Goal: Transaction & Acquisition: Purchase product/service

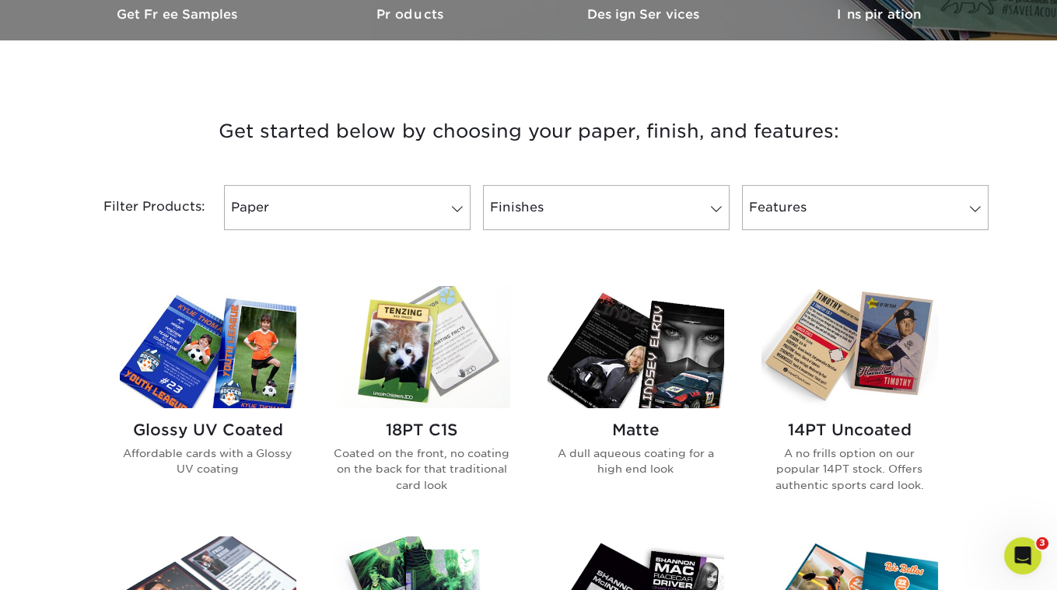
click at [413, 382] on img at bounding box center [422, 347] width 177 height 122
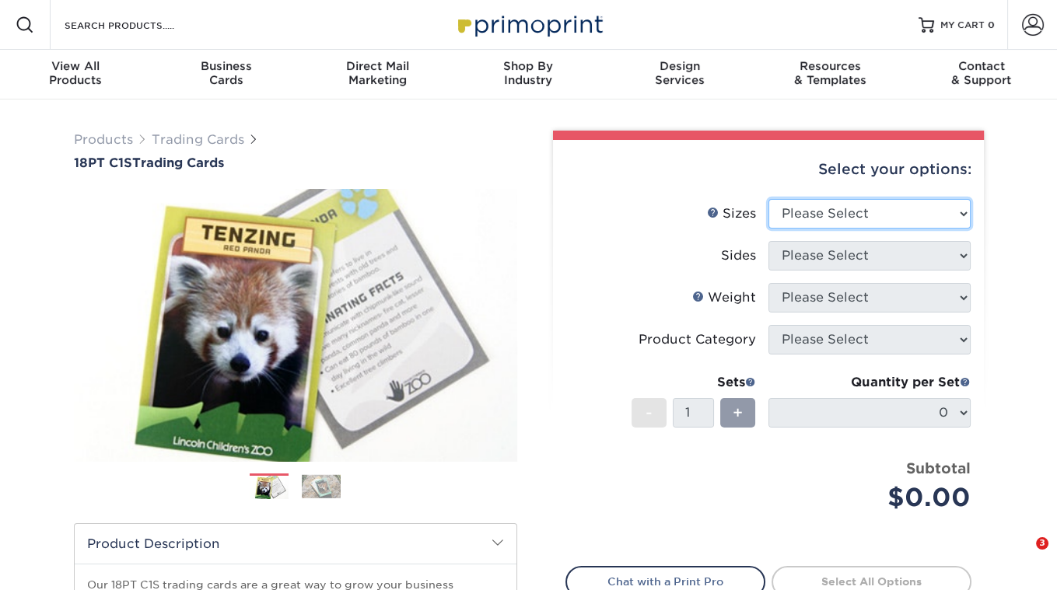
click at [892, 223] on select "Please Select 2.5" x 3.5"" at bounding box center [869, 214] width 202 height 30
select select "2.50x3.50"
click at [768, 199] on select "Please Select 2.5" x 3.5"" at bounding box center [869, 214] width 202 height 30
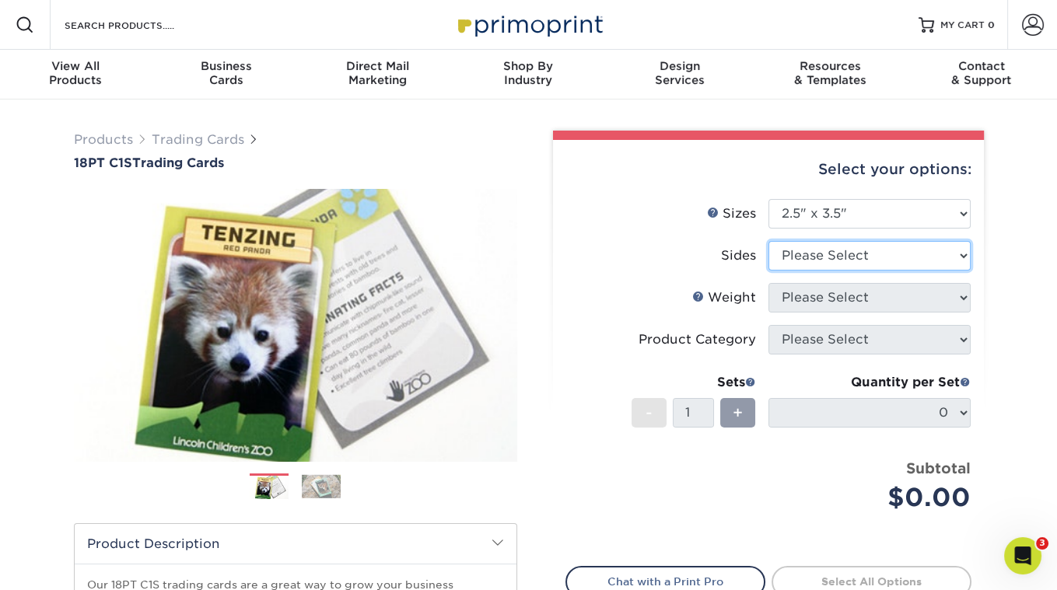
click at [838, 256] on select "Please Select Print Both Sides Print Front Only" at bounding box center [869, 256] width 202 height 30
select select "13abbda7-1d64-4f25-8bb2-c179b224825d"
click at [768, 241] on select "Please Select Print Both Sides Print Front Only" at bounding box center [869, 256] width 202 height 30
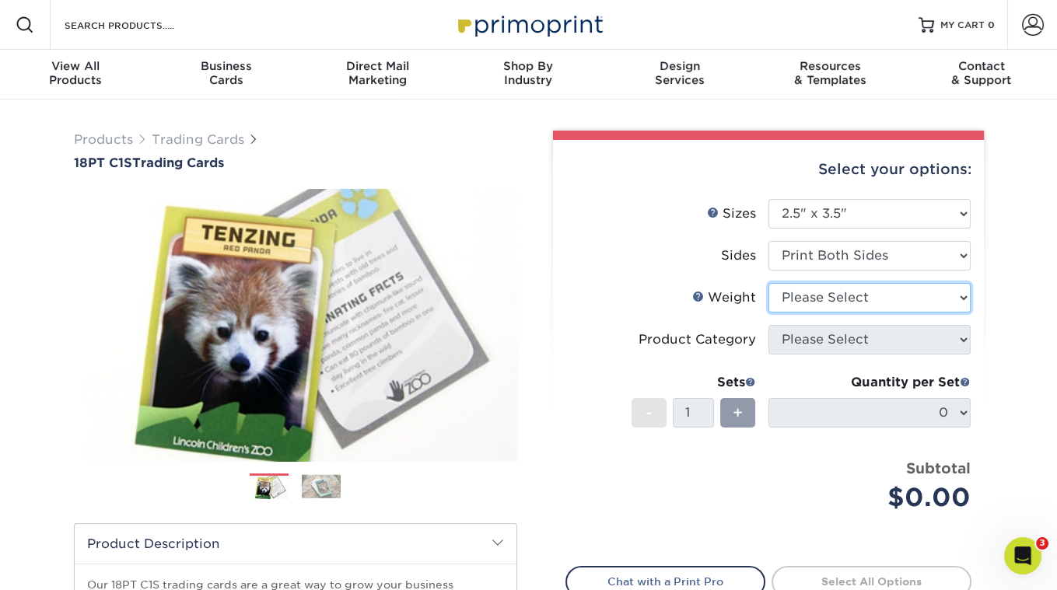
click at [828, 303] on select "Please Select 18PT C1S" at bounding box center [869, 298] width 202 height 30
select select "18PTC1S"
click at [768, 283] on select "Please Select 18PT C1S" at bounding box center [869, 298] width 202 height 30
click at [0, 0] on select at bounding box center [0, 0] width 0 height 0
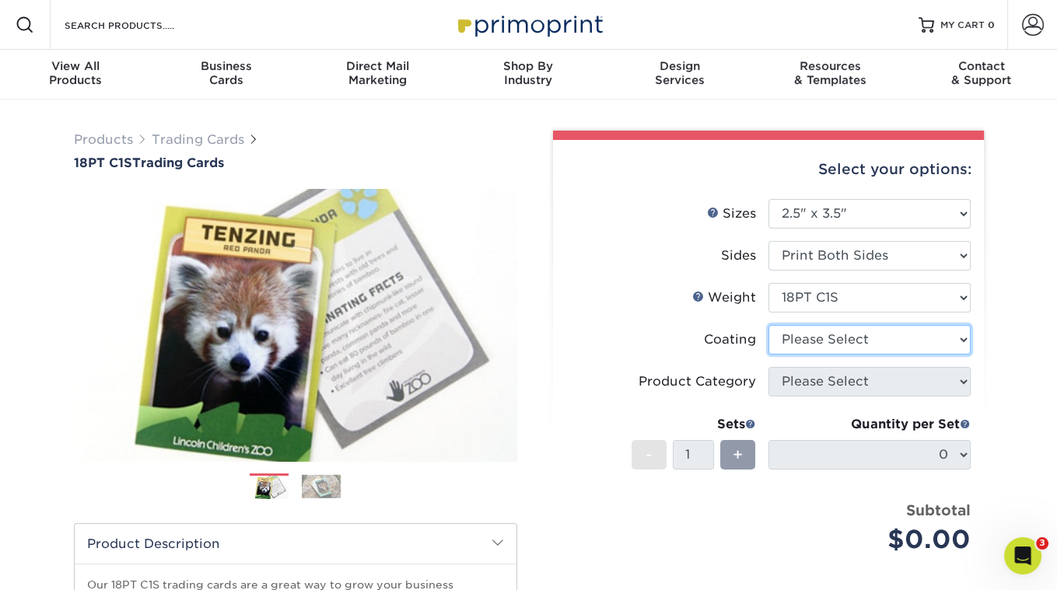
select select "1e8116af-acfc-44b1-83dc-8181aa338834"
click at [768, 325] on select at bounding box center [869, 340] width 202 height 30
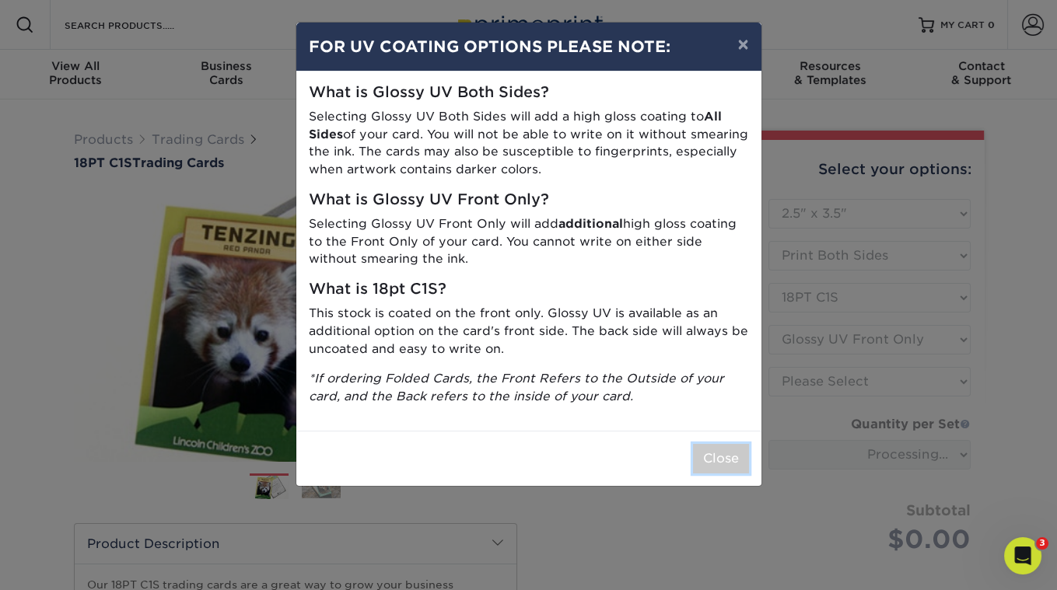
click at [723, 455] on button "Close" at bounding box center [721, 459] width 56 height 30
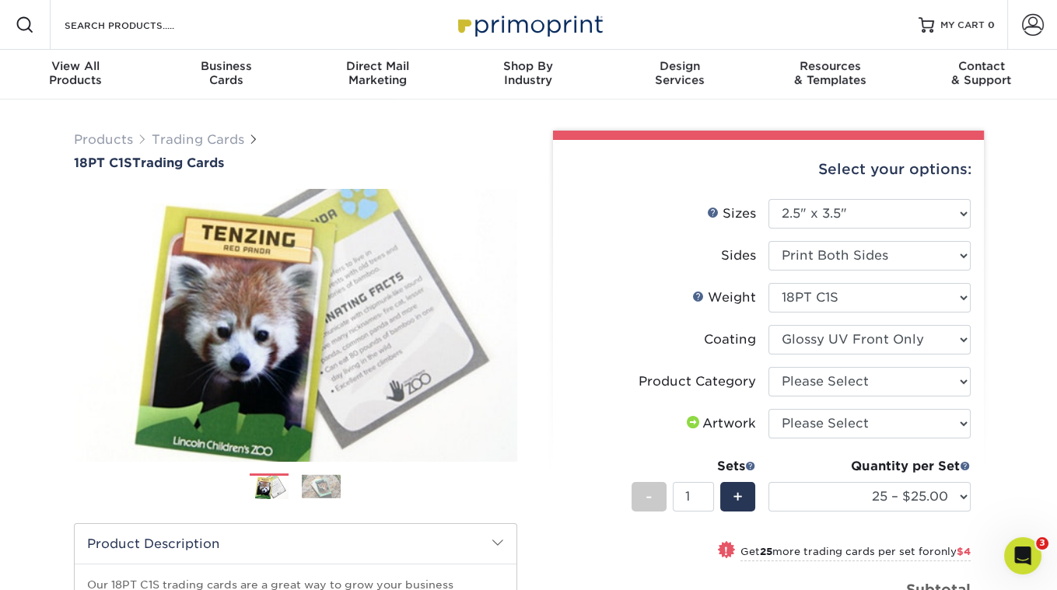
scroll to position [257, 0]
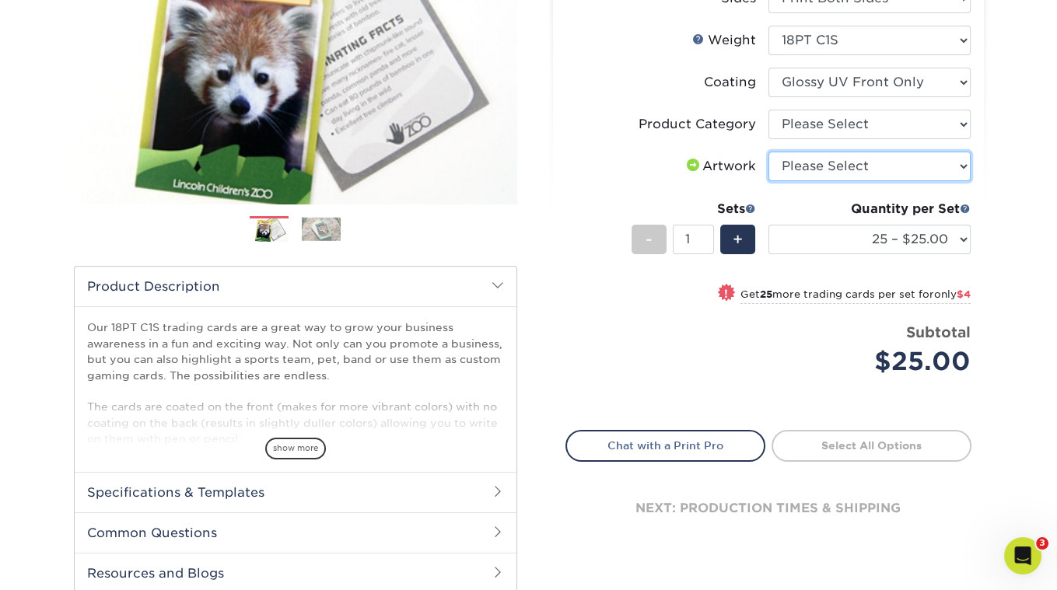
click at [824, 163] on select "Please Select I will upload files I need a design - $100" at bounding box center [869, 167] width 202 height 30
select select "upload"
click at [768, 152] on select "Please Select I will upload files I need a design - $100" at bounding box center [869, 167] width 202 height 30
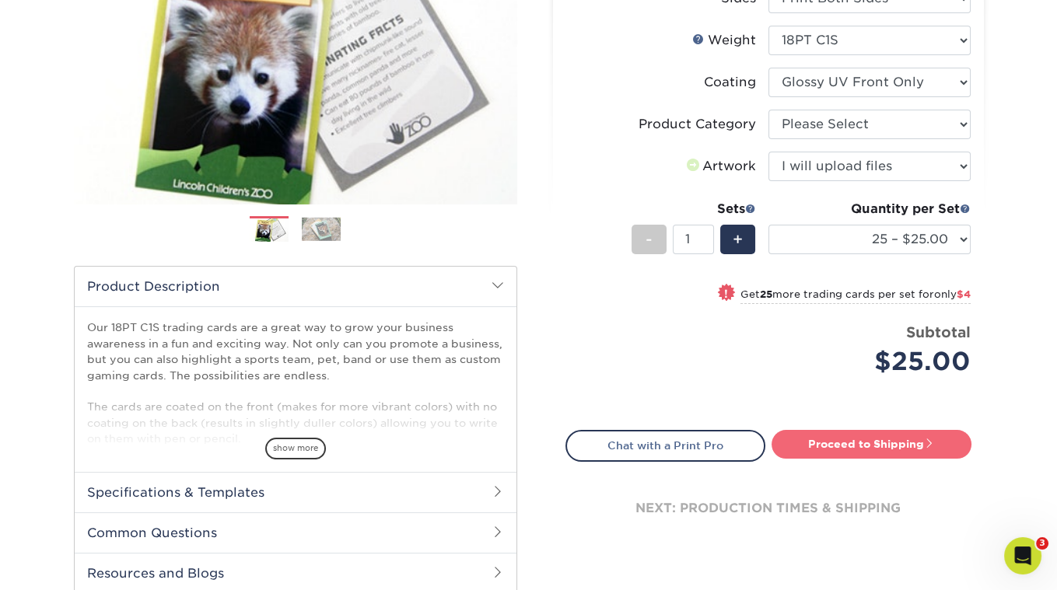
click at [854, 442] on link "Proceed to Shipping" at bounding box center [872, 444] width 200 height 28
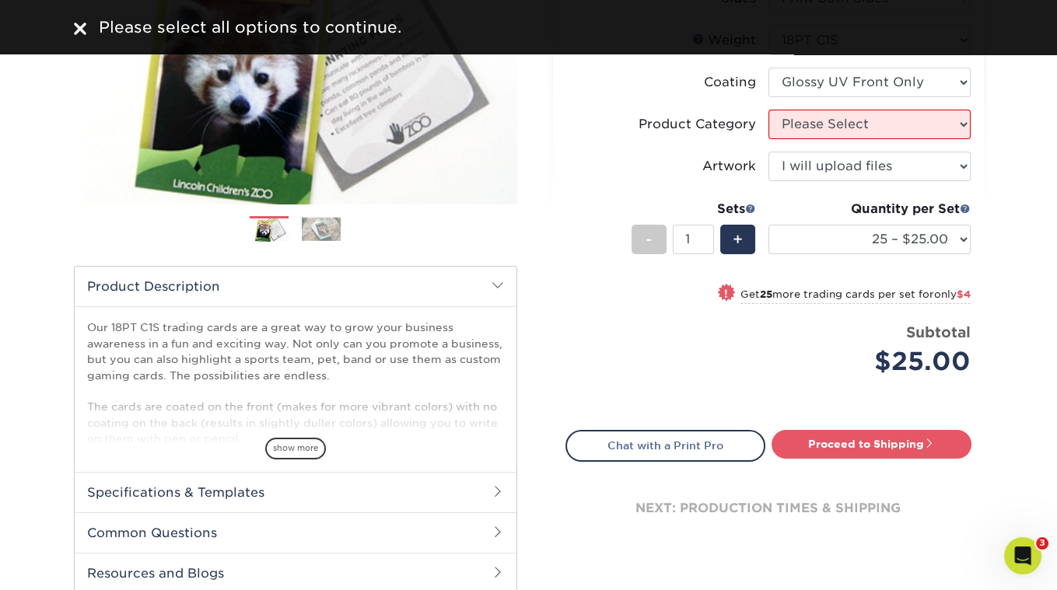
scroll to position [227, 0]
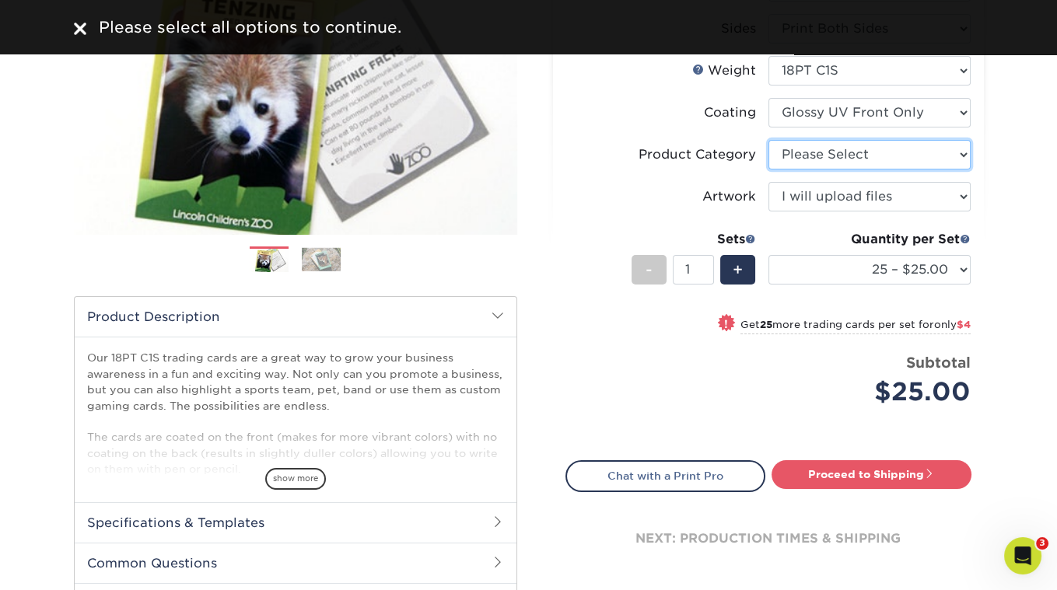
click at [842, 155] on select "Please Select Trading Cards" at bounding box center [869, 155] width 202 height 30
select select "c2f9bce9-36c2-409d-b101-c29d9d031e18"
click at [768, 140] on select "Please Select Trading Cards" at bounding box center [869, 155] width 202 height 30
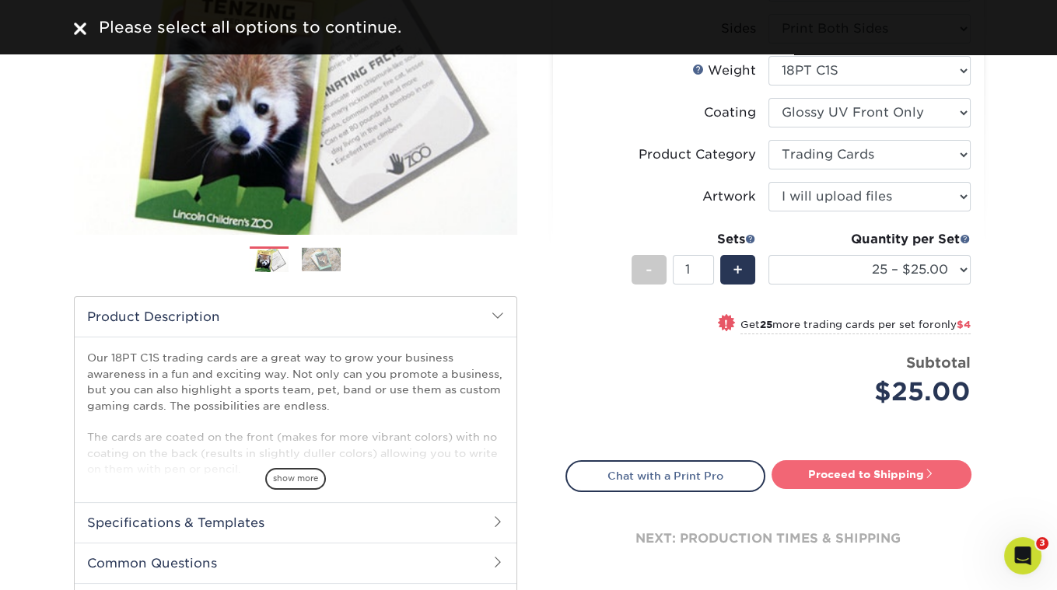
click at [835, 480] on link "Proceed to Shipping" at bounding box center [872, 474] width 200 height 28
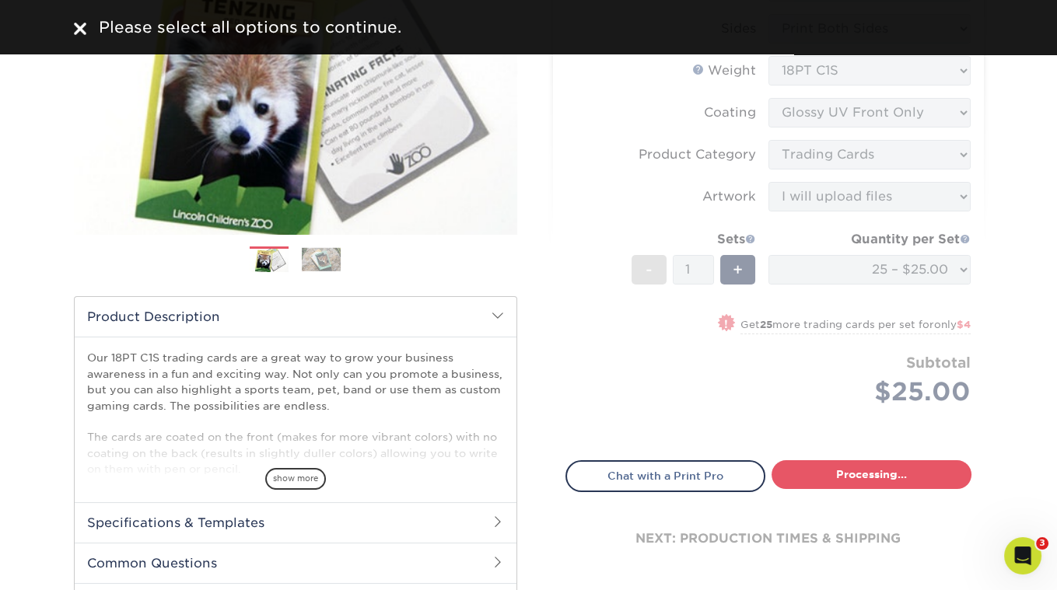
select select "08588386-0599-420e-8c79-4535039915a0"
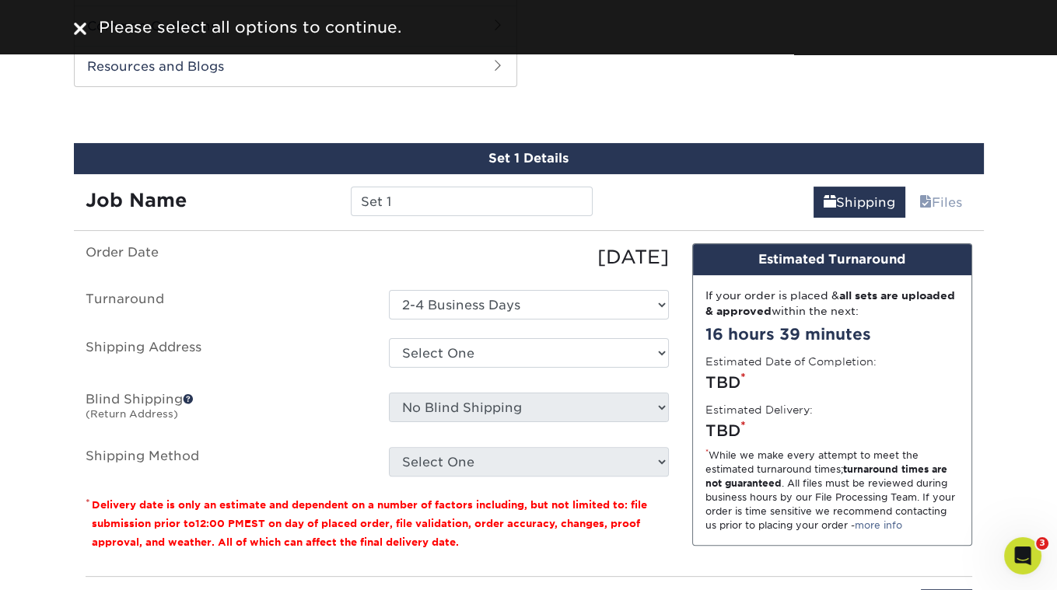
scroll to position [772, 0]
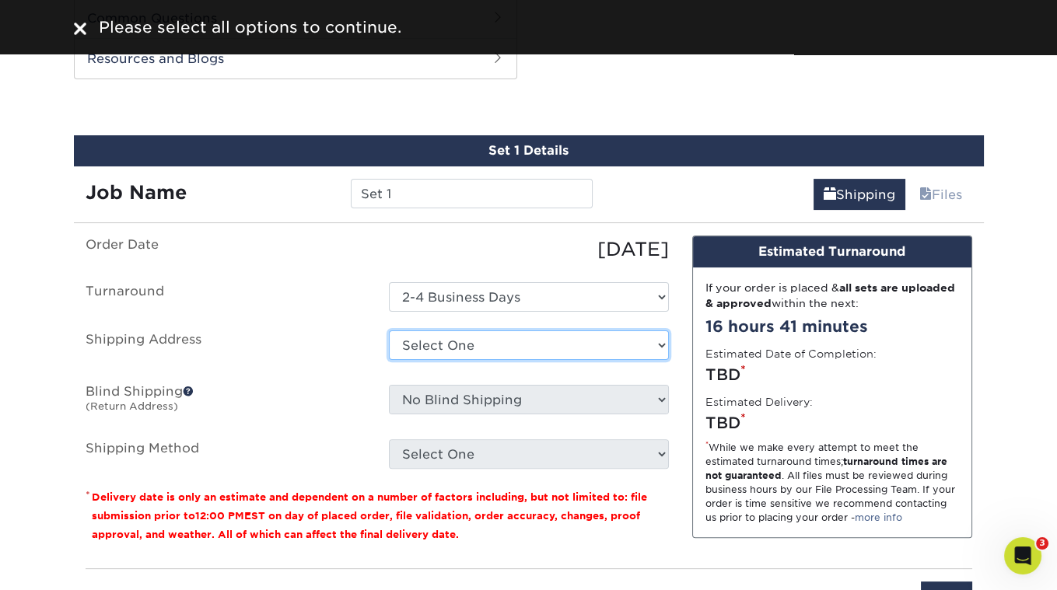
click at [435, 337] on select "Select One + Add New Address - Login" at bounding box center [529, 346] width 280 height 30
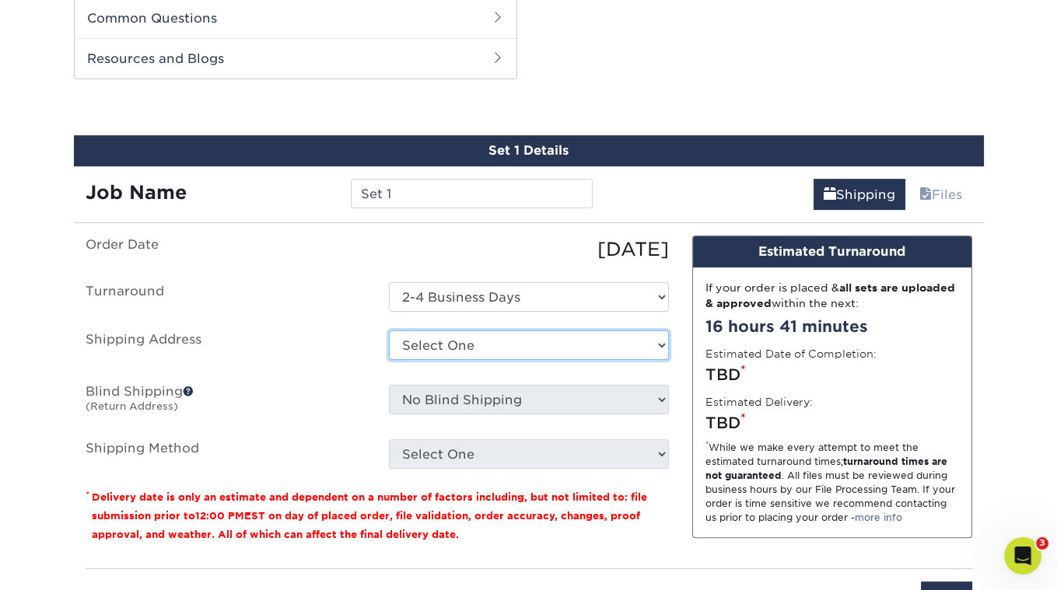
select select "newaddress"
click at [389, 331] on select "Select One + Add New Address - Login" at bounding box center [529, 346] width 280 height 30
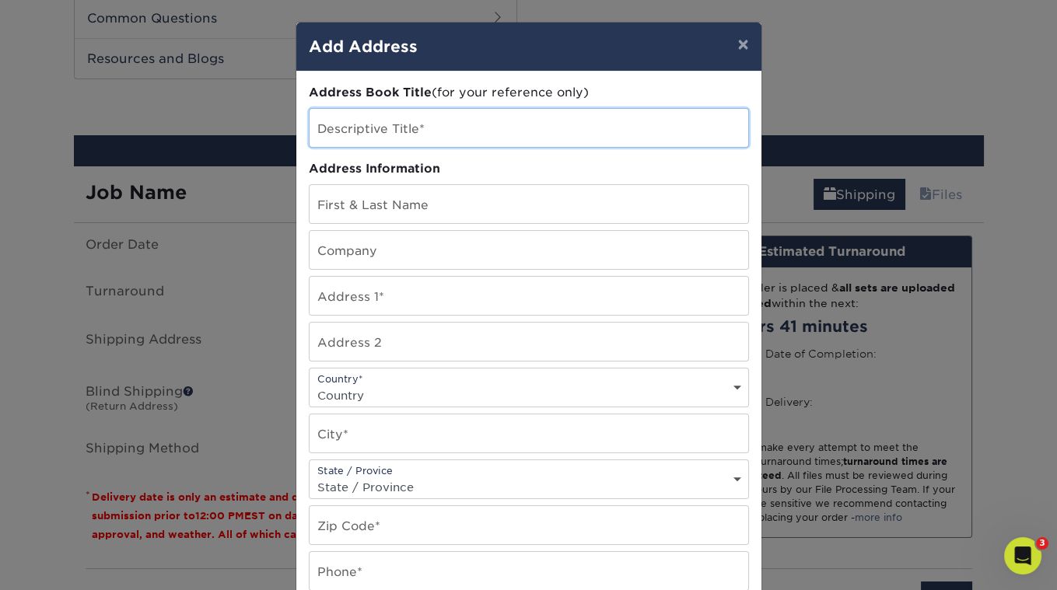
click at [395, 123] on input "text" at bounding box center [529, 128] width 439 height 38
type input "Sid The Cat Presents"
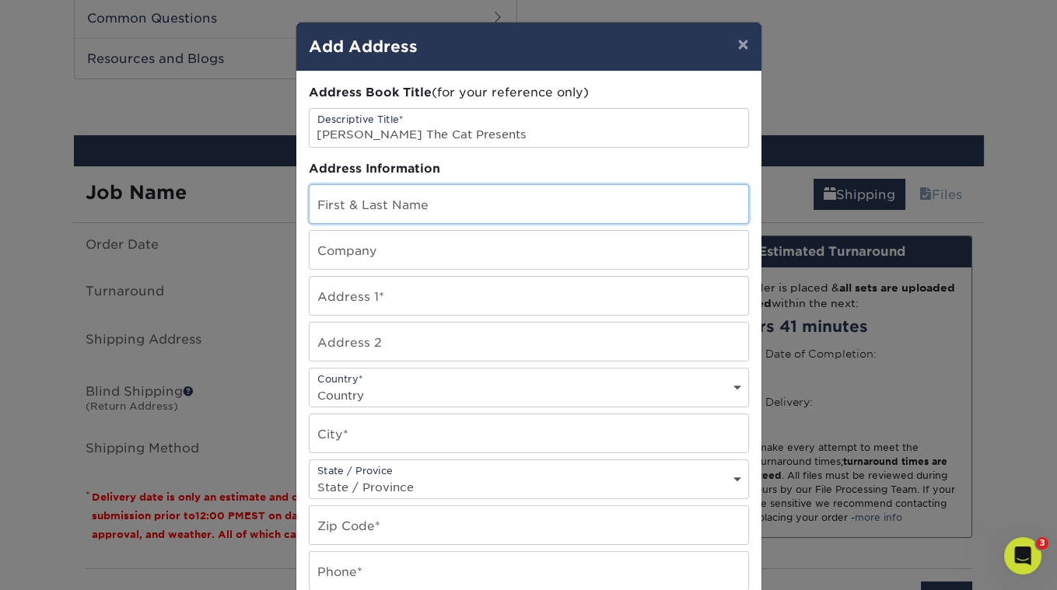
click at [397, 201] on input "text" at bounding box center [529, 204] width 439 height 38
type input "Sean Newman"
type input "Sid The Cat Presents"
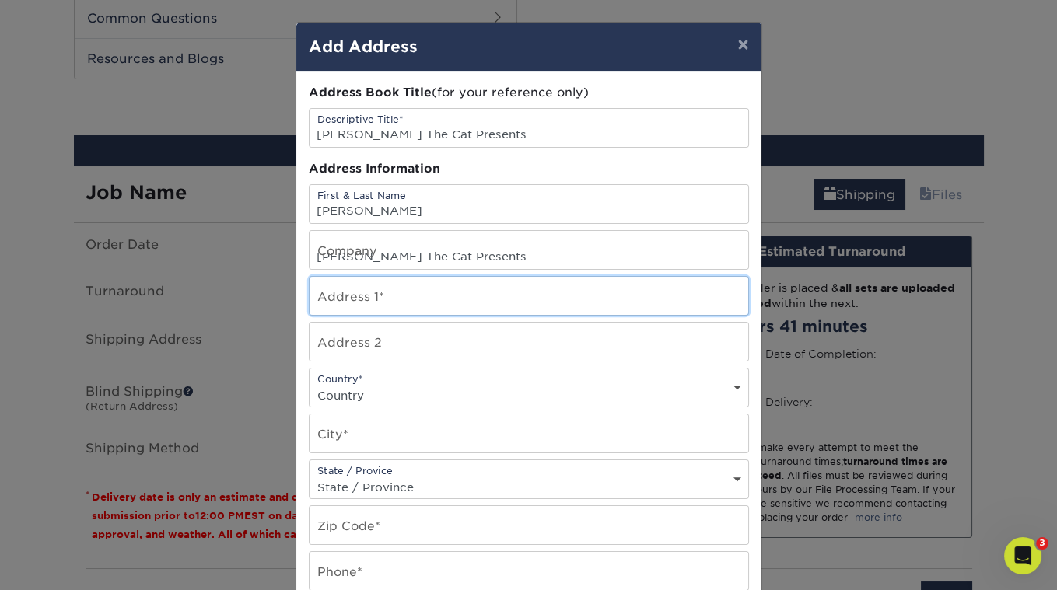
type input "5314 Baltimore Street"
select select "US"
type input "Los Angeles"
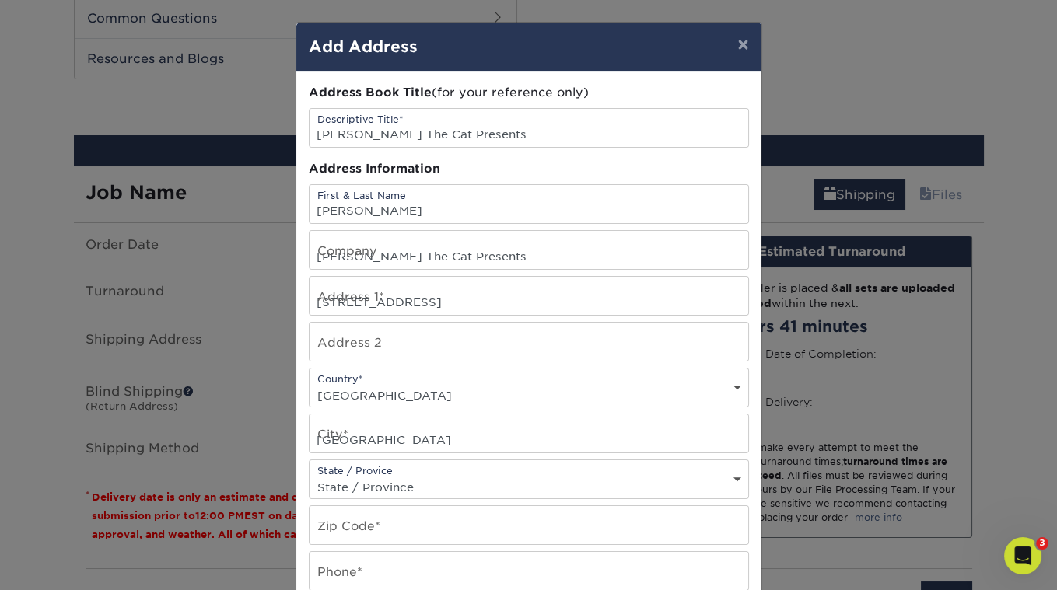
select select "CA"
type input "90042-2438"
type input "3236836711"
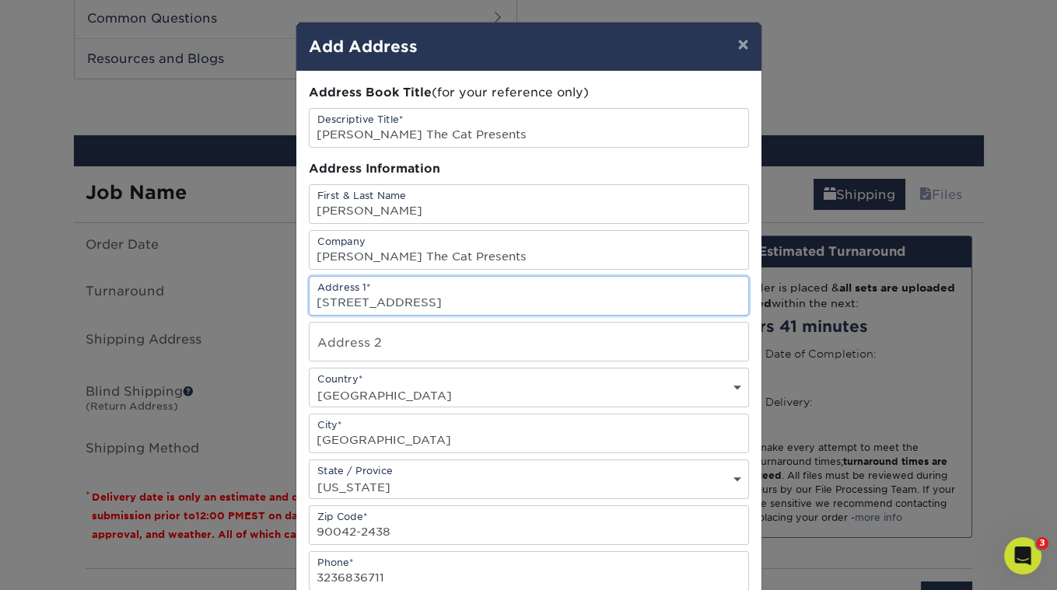
drag, startPoint x: 468, startPoint y: 305, endPoint x: 297, endPoint y: 299, distance: 171.2
click at [297, 299] on div "Address Book Title (for your reference only) Descriptive Title* Sid The Cat Pre…" at bounding box center [528, 420] width 465 height 696
type input "1020 El Centro"
click at [369, 307] on input "1020 El Centro" at bounding box center [529, 296] width 439 height 38
click at [369, 306] on input "1020 El Centro" at bounding box center [529, 296] width 439 height 38
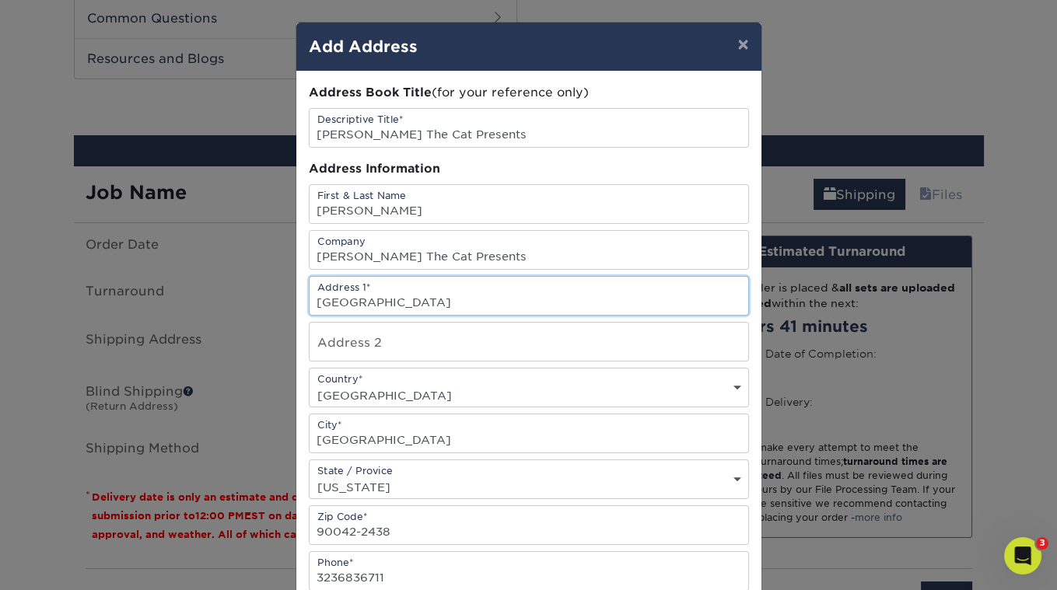
click at [369, 306] on input "1020 El Centro" at bounding box center [529, 296] width 439 height 38
click at [369, 306] on input "text" at bounding box center [529, 296] width 439 height 38
type input "5314 Baltimore Street"
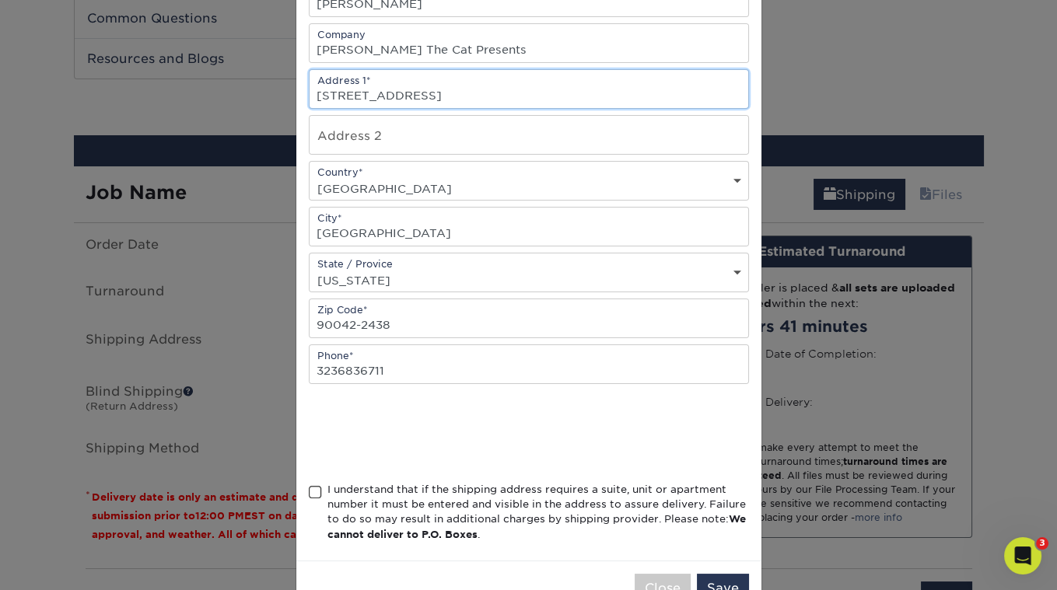
scroll to position [246, 0]
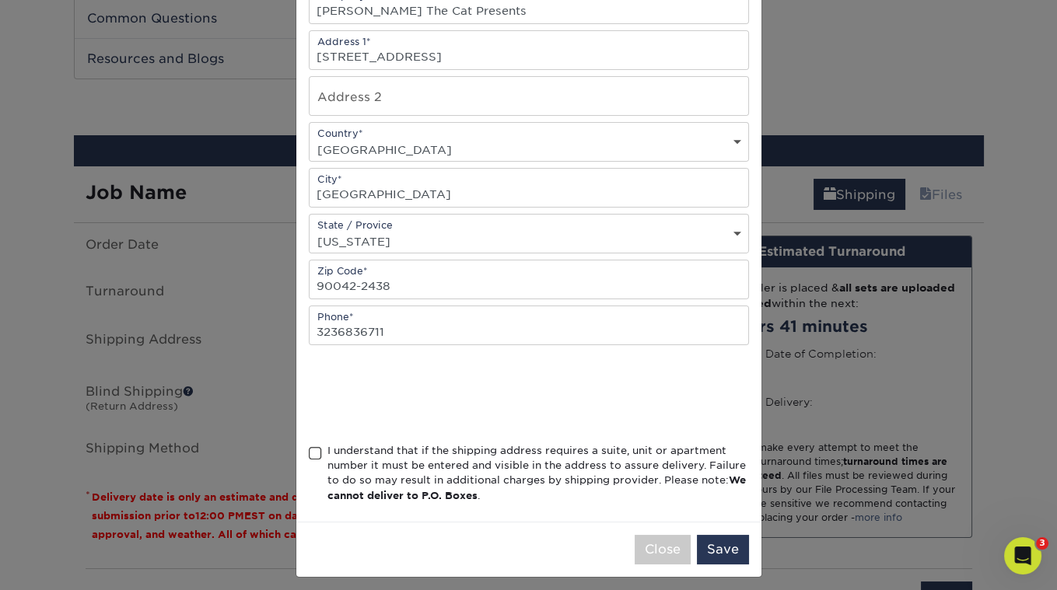
click at [310, 448] on span at bounding box center [315, 453] width 13 height 15
click at [0, 0] on input "I understand that if the shipping address requires a suite, unit or apartment n…" at bounding box center [0, 0] width 0 height 0
click at [725, 539] on button "Save" at bounding box center [723, 550] width 52 height 30
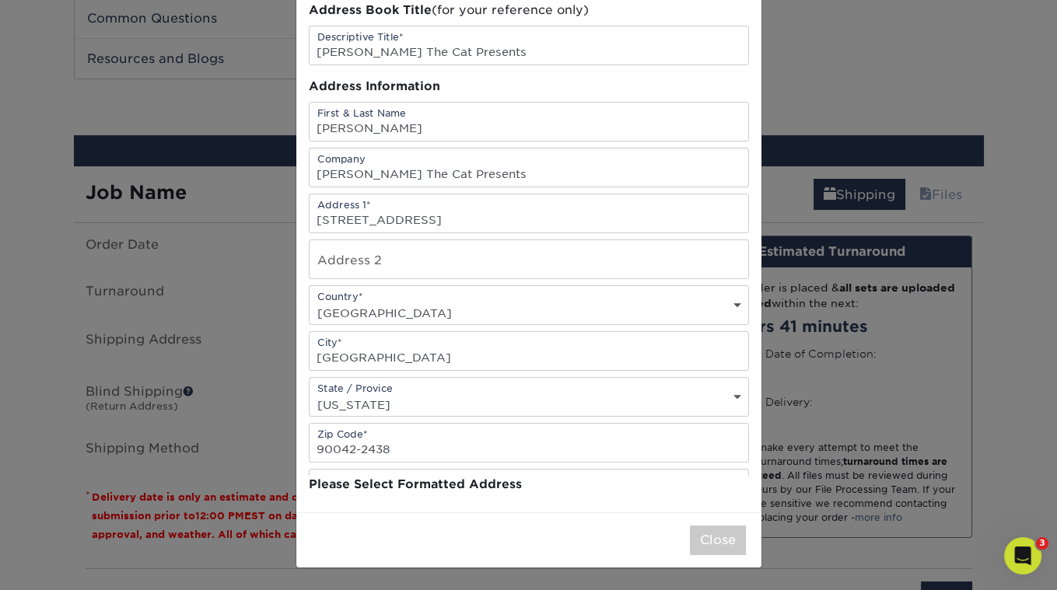
scroll to position [0, 0]
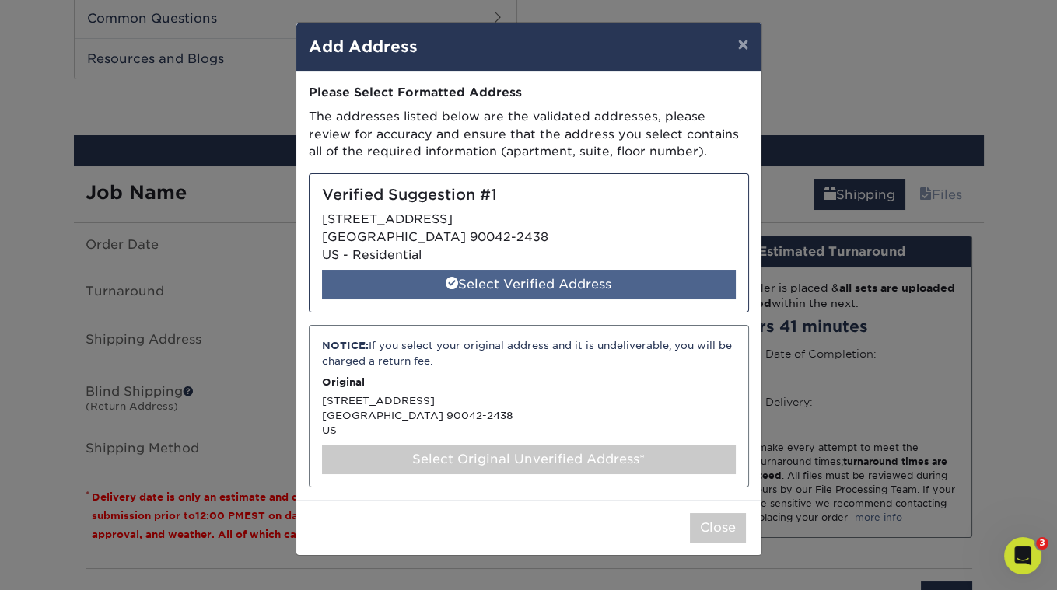
click at [626, 285] on div "Select Verified Address" at bounding box center [529, 285] width 414 height 30
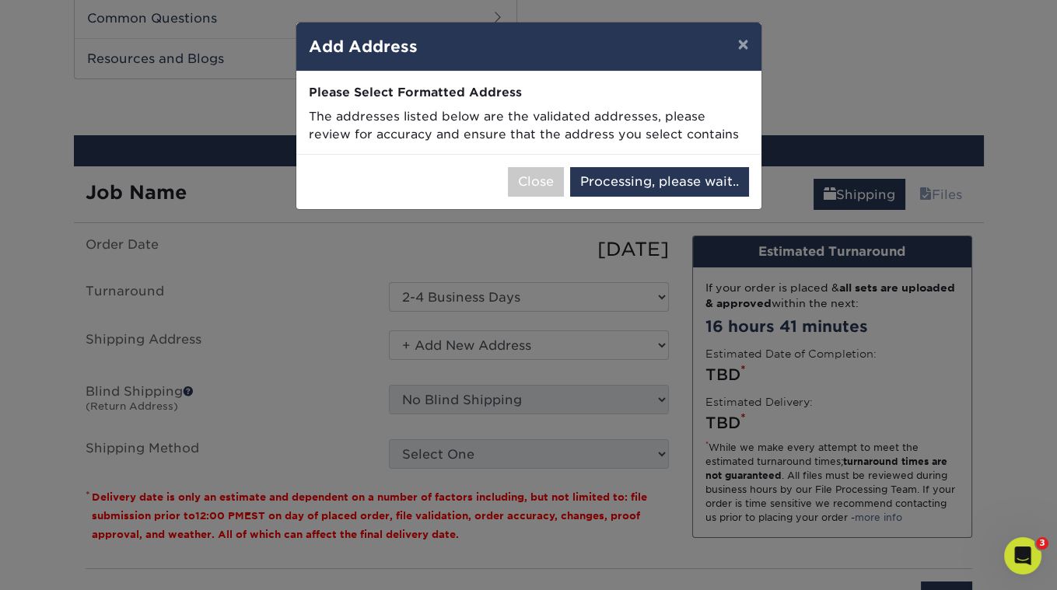
select select "286966"
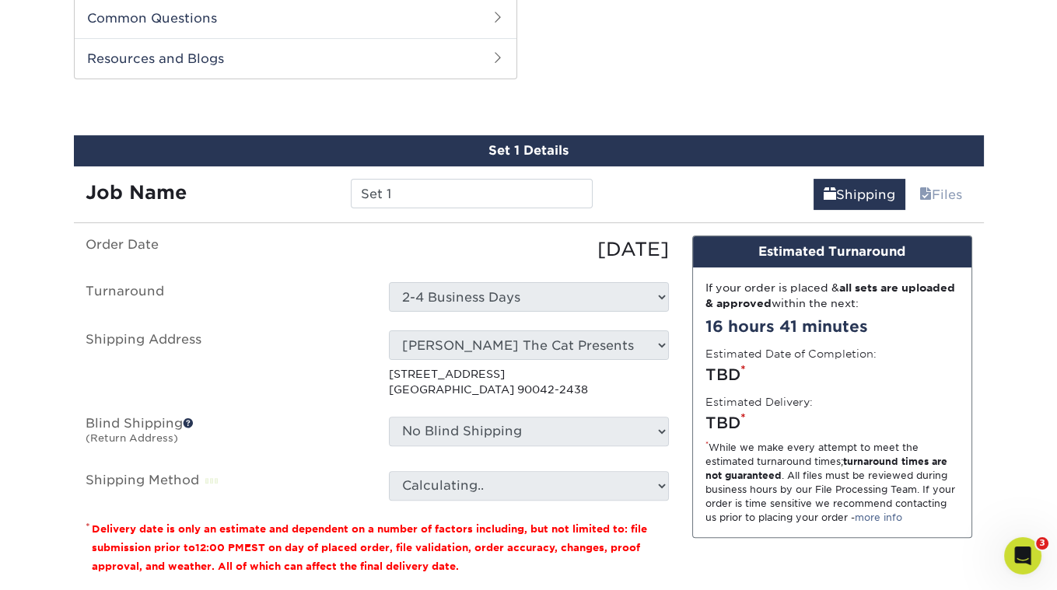
scroll to position [816, 0]
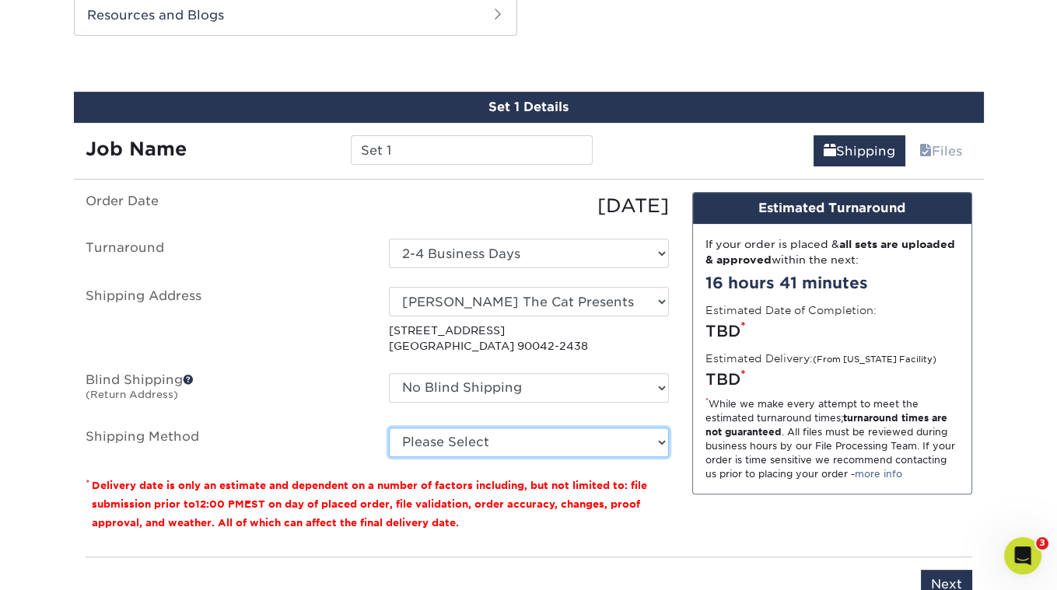
click at [520, 432] on select "Please Select 3 Day Shipping Service (+$16.68) Ground Shipping (+$16.91) 2 Day …" at bounding box center [529, 443] width 280 height 30
select select "12"
click at [389, 428] on select "Please Select 3 Day Shipping Service (+$16.68) Ground Shipping (+$16.91) 2 Day …" at bounding box center [529, 443] width 280 height 30
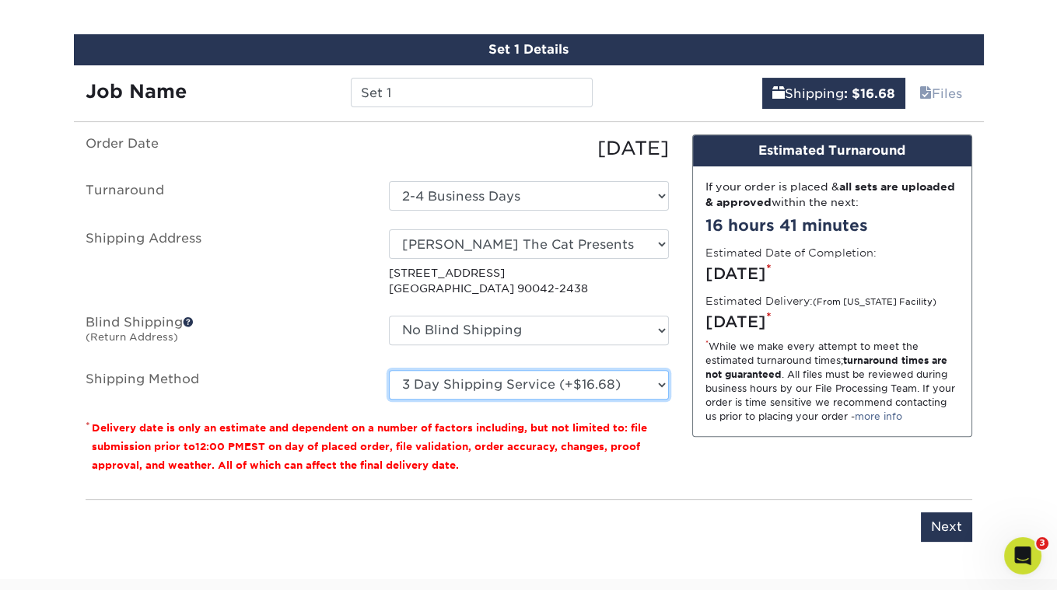
scroll to position [1108, 0]
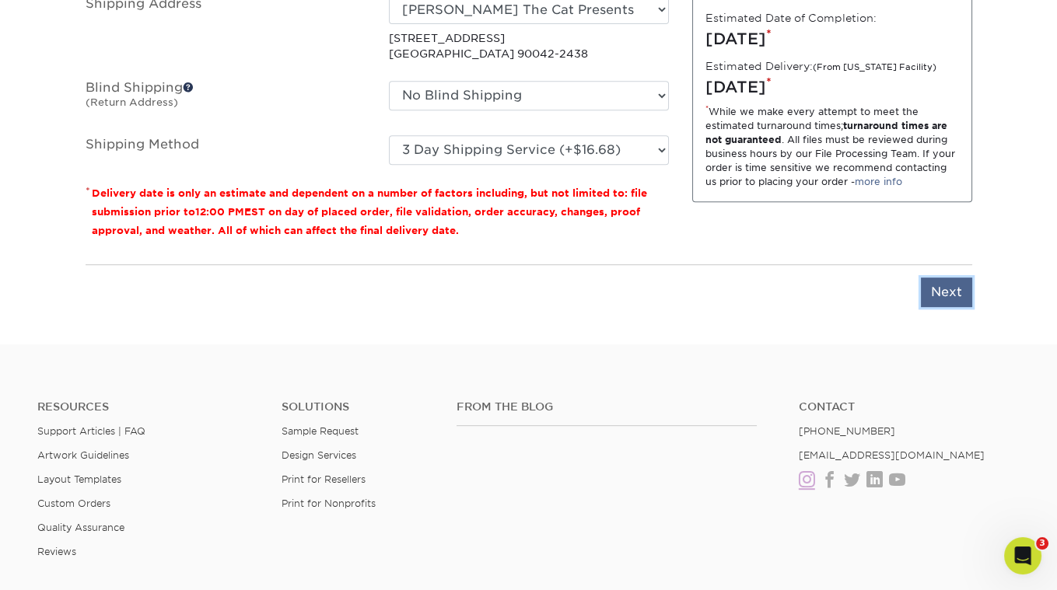
click at [943, 293] on input "Next" at bounding box center [946, 293] width 51 height 30
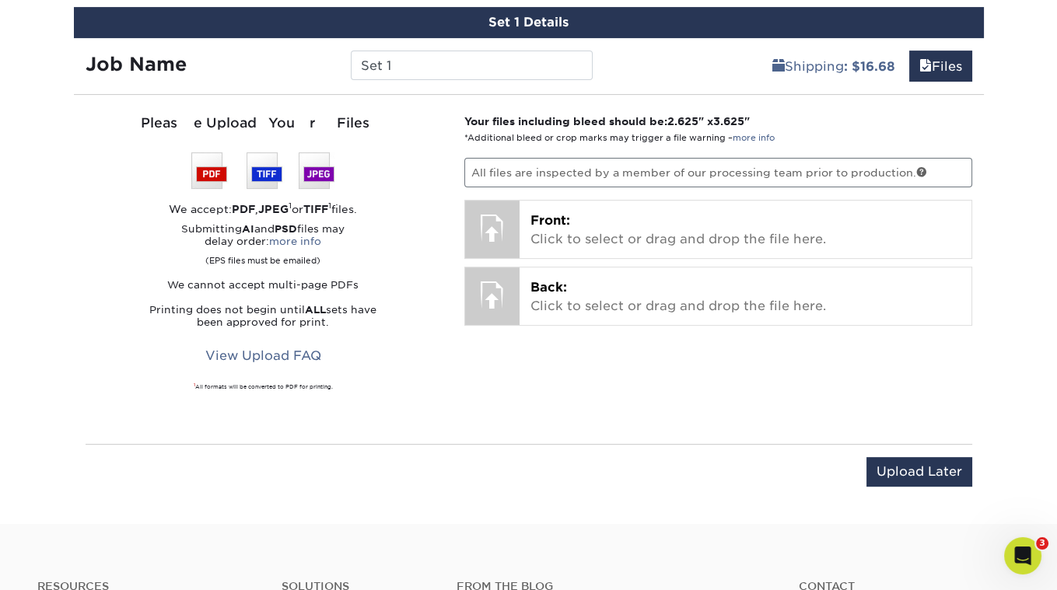
scroll to position [870, 0]
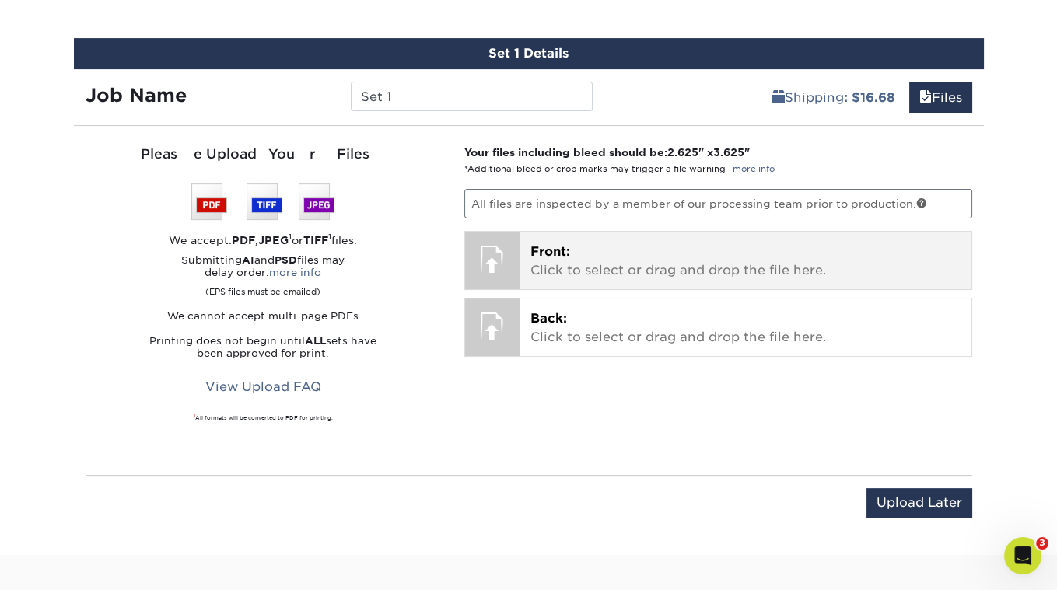
click at [544, 244] on span "Front:" at bounding box center [550, 251] width 40 height 15
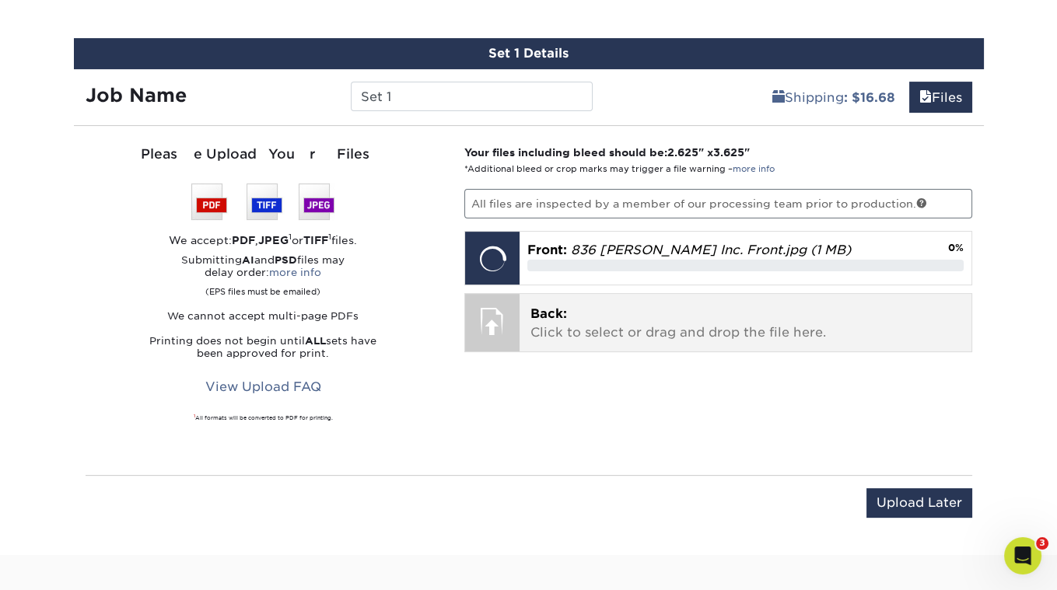
click at [553, 307] on span "Back:" at bounding box center [548, 313] width 37 height 15
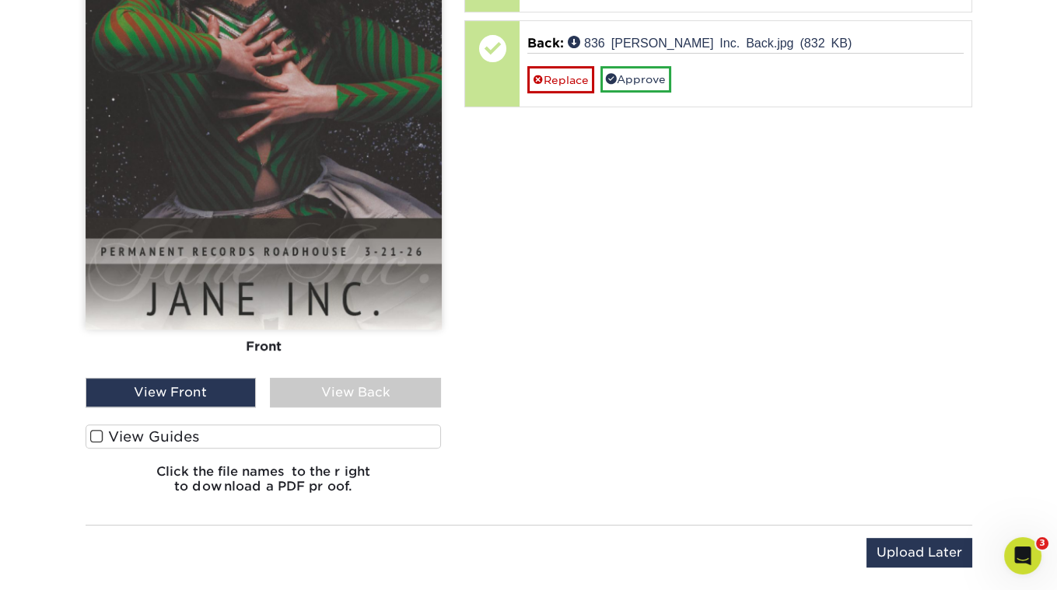
click at [96, 429] on span at bounding box center [96, 436] width 13 height 15
click at [0, 0] on input "View Guides" at bounding box center [0, 0] width 0 height 0
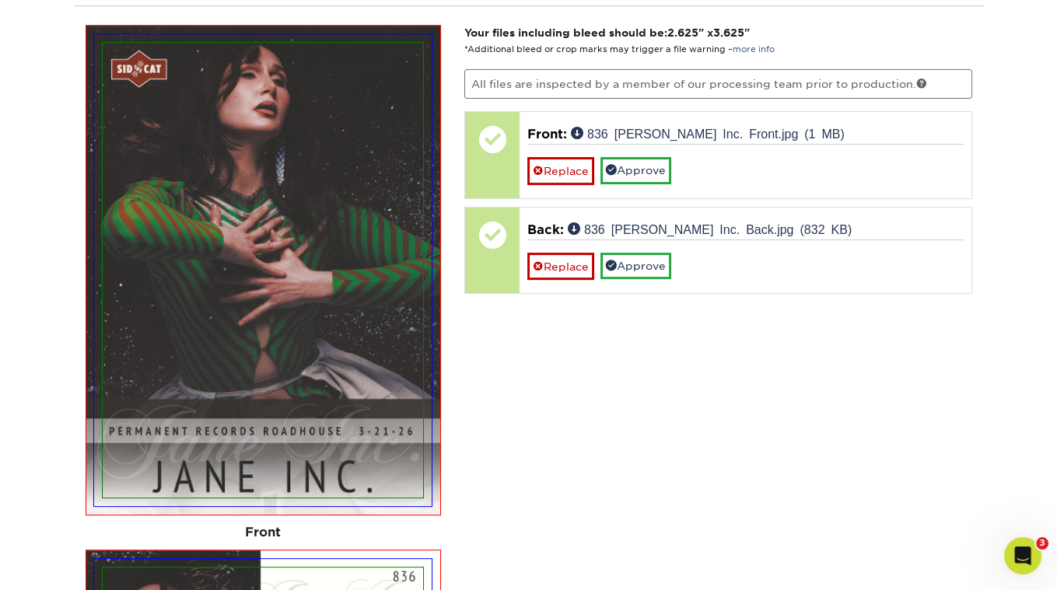
scroll to position [959, 0]
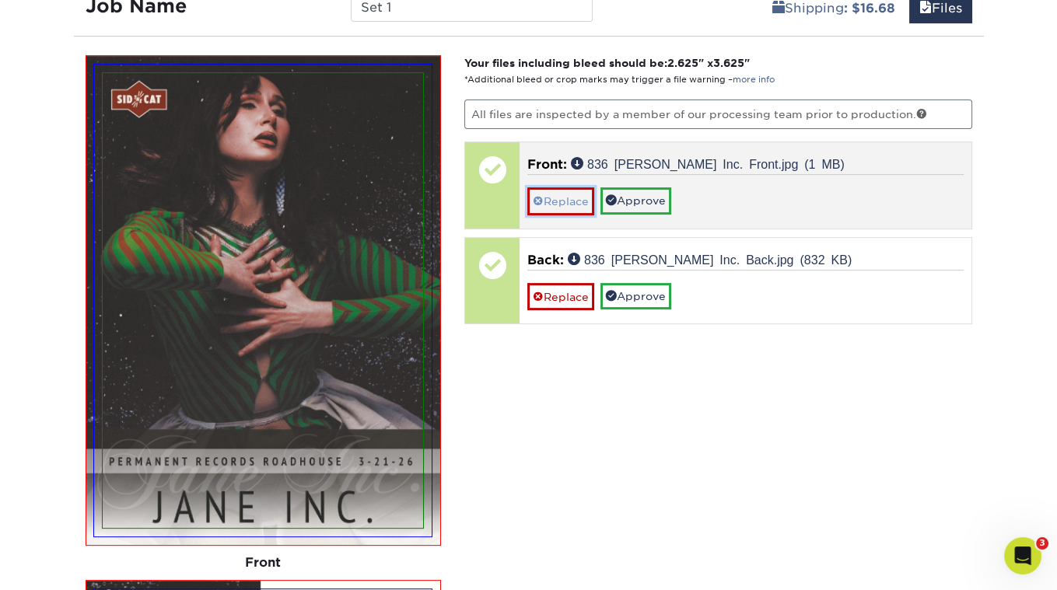
click at [551, 194] on link "Replace" at bounding box center [560, 200] width 67 height 27
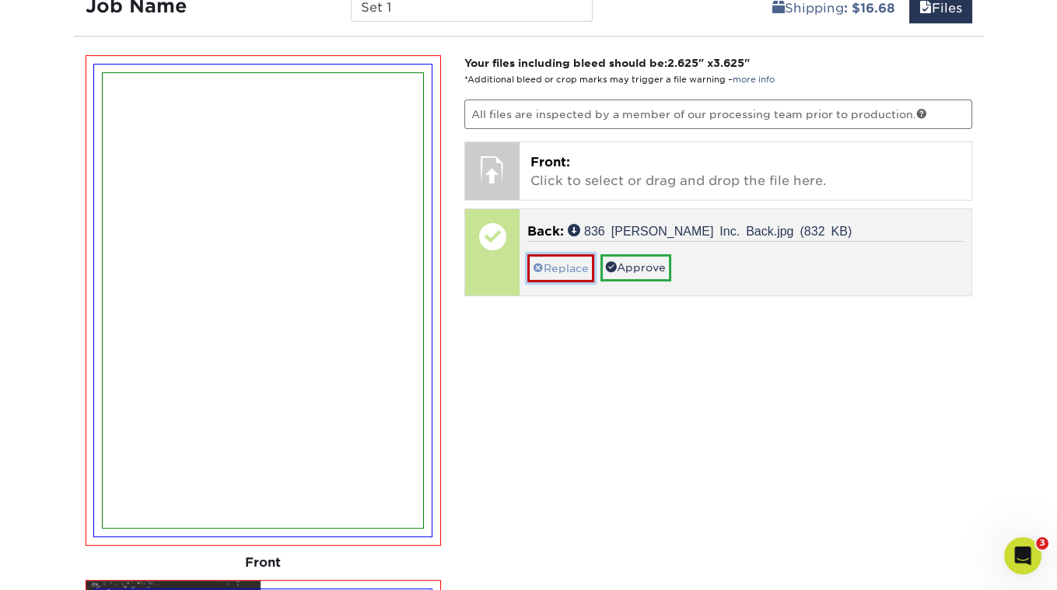
click at [548, 261] on link "Replace" at bounding box center [560, 267] width 67 height 27
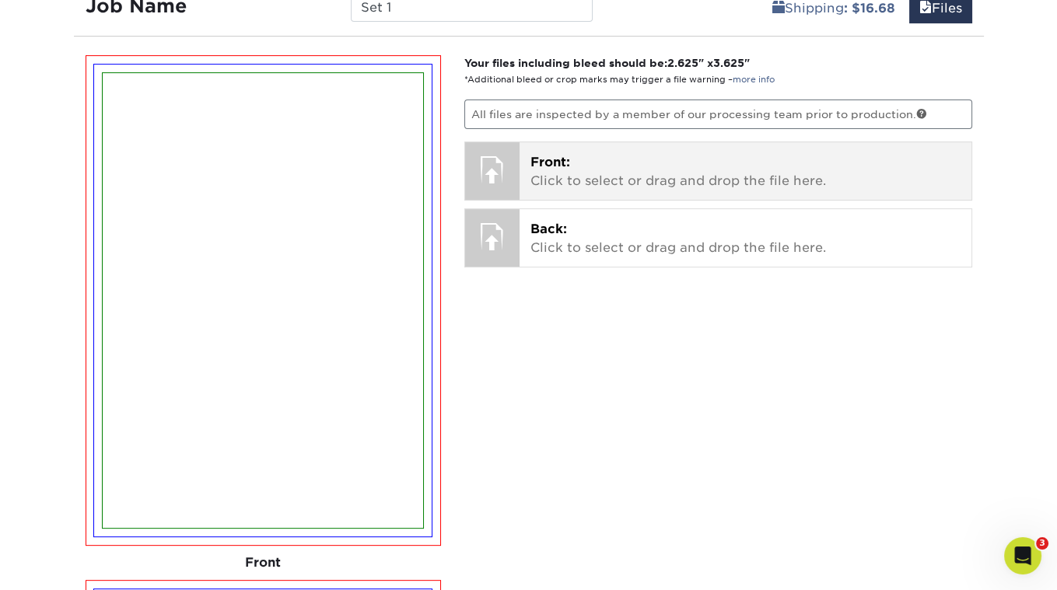
click at [541, 155] on span "Front:" at bounding box center [550, 162] width 40 height 15
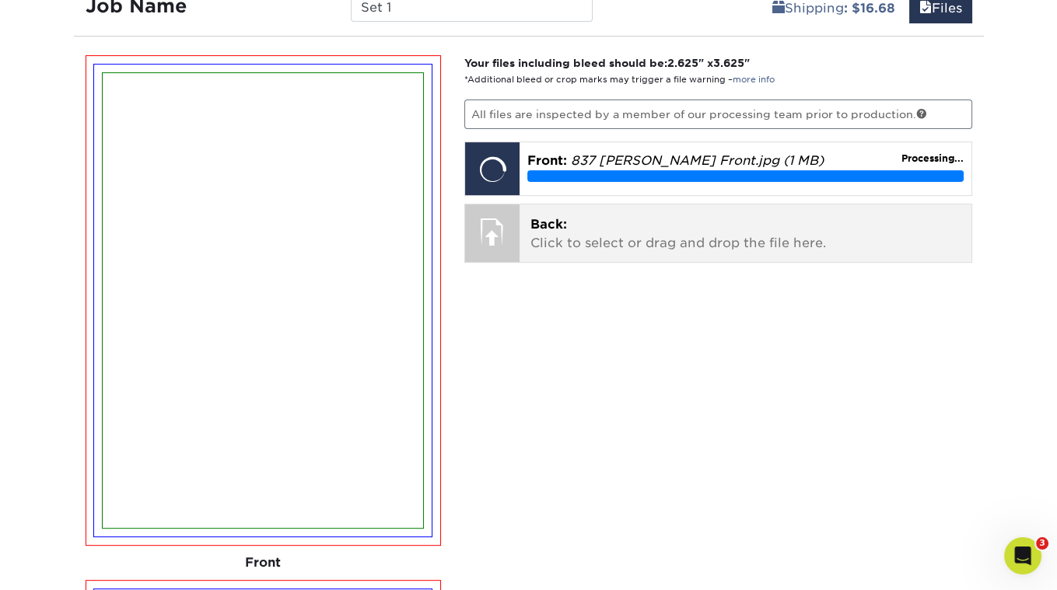
click at [543, 219] on span "Back:" at bounding box center [548, 224] width 37 height 15
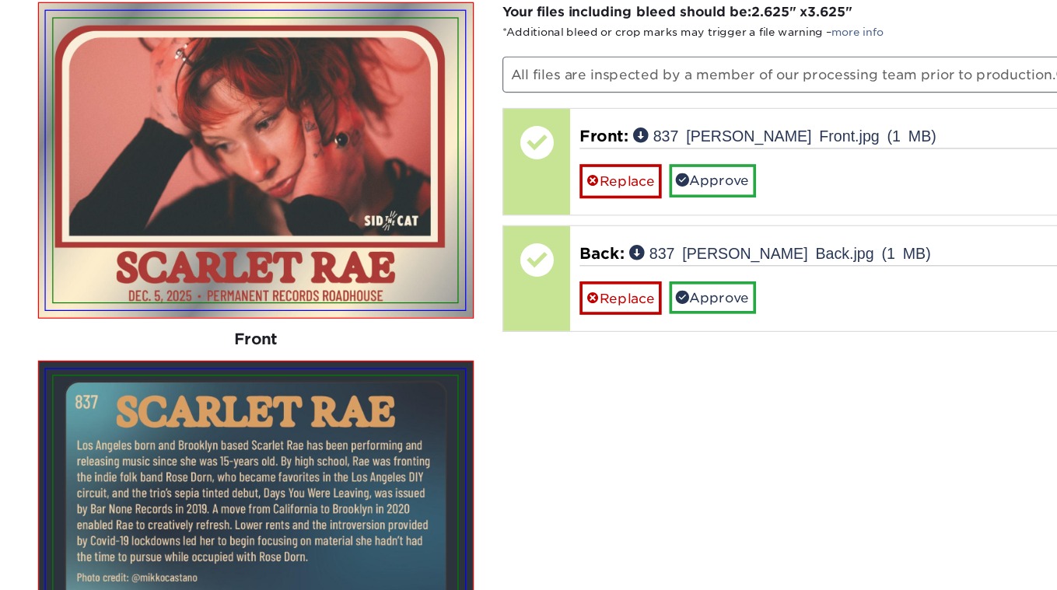
scroll to position [985, 0]
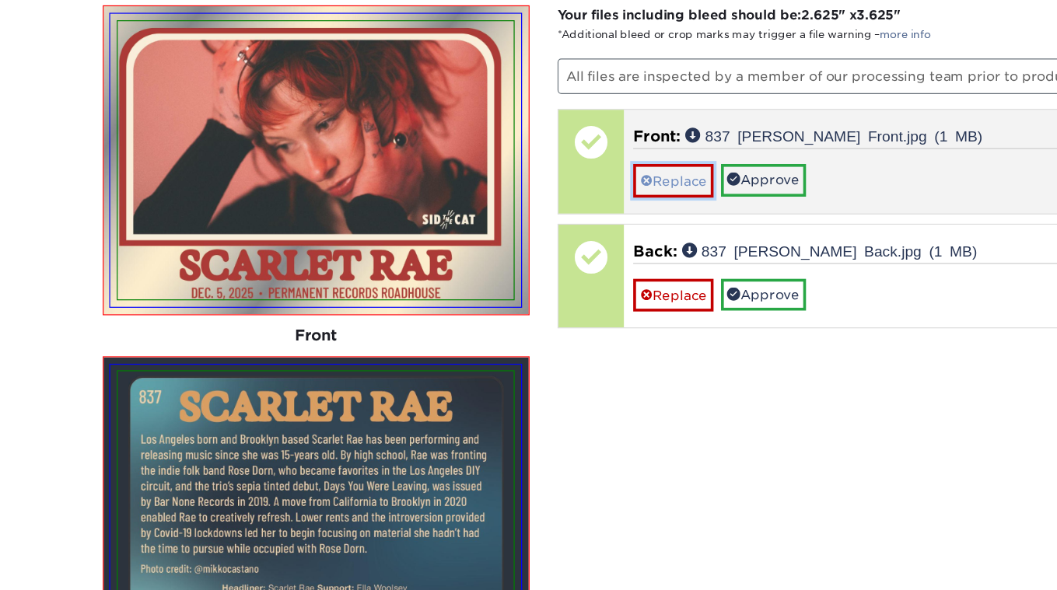
click at [550, 169] on link "Replace" at bounding box center [560, 174] width 67 height 27
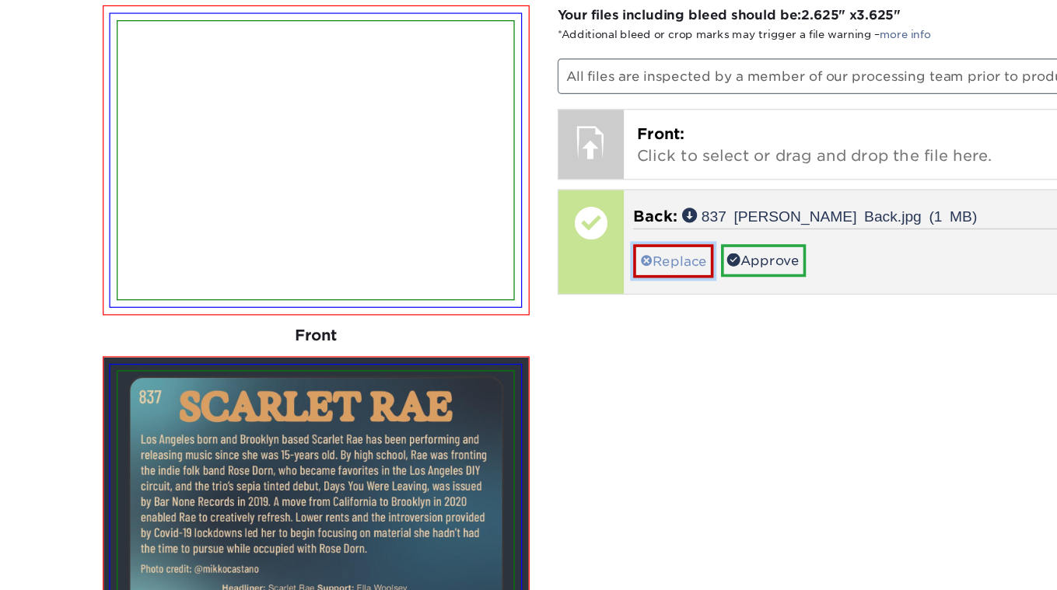
click at [544, 232] on link "Replace" at bounding box center [560, 241] width 67 height 27
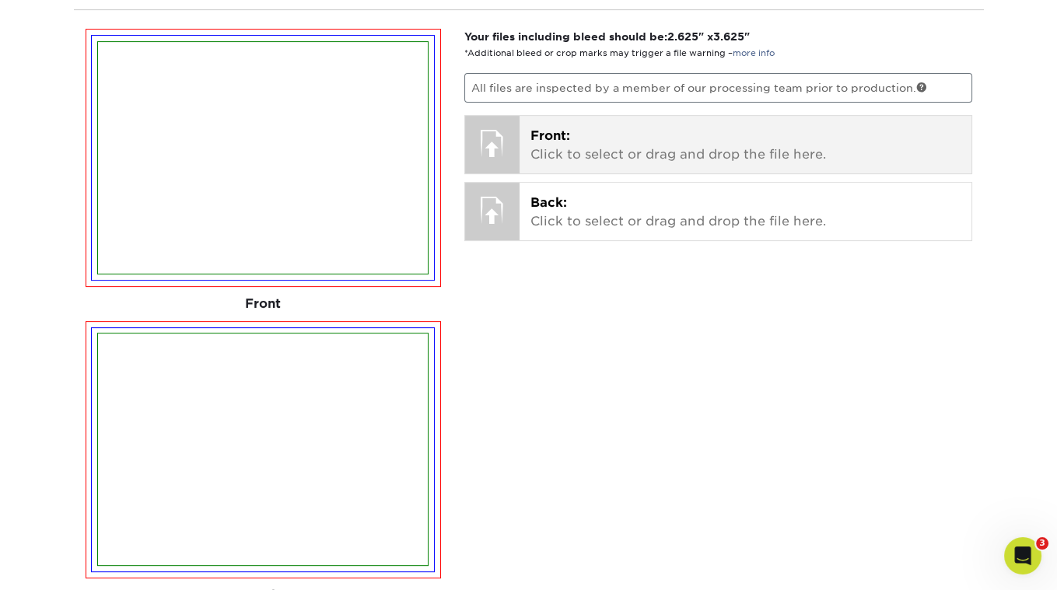
click at [543, 134] on span "Front:" at bounding box center [550, 135] width 40 height 15
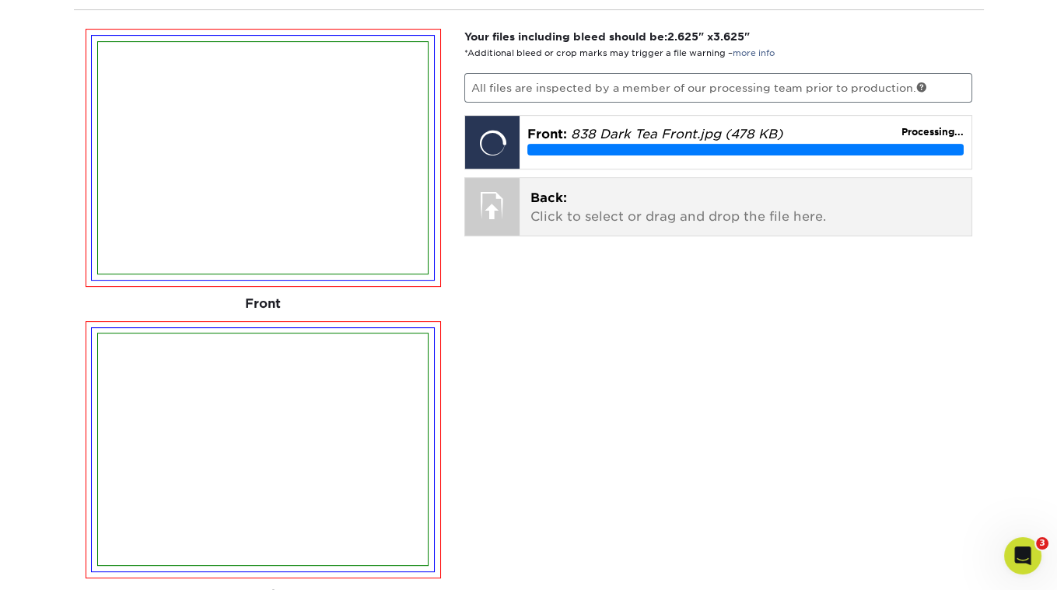
click at [557, 191] on span "Back:" at bounding box center [548, 198] width 37 height 15
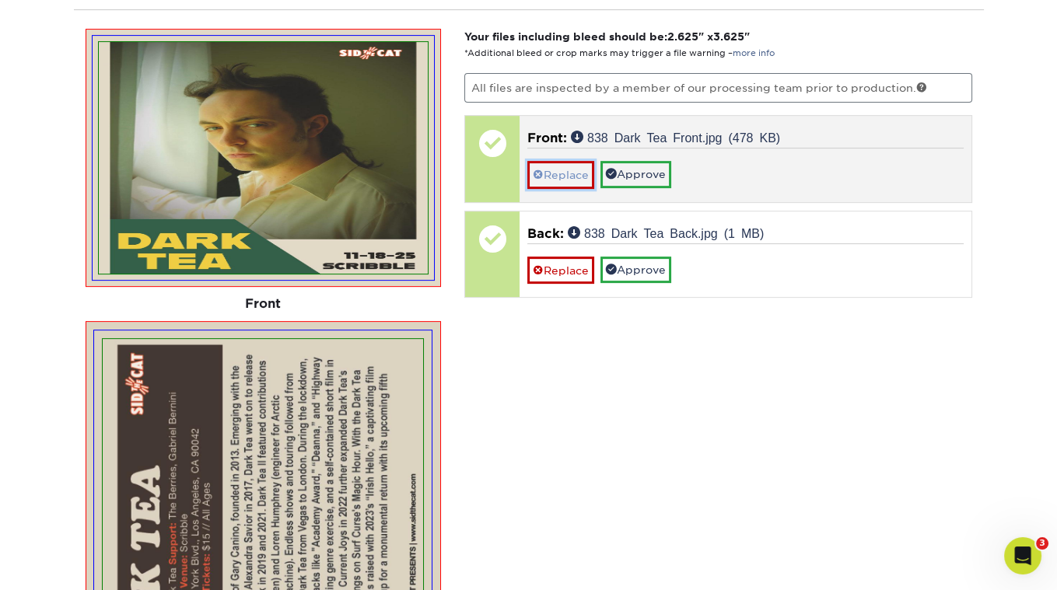
click at [552, 163] on link "Replace" at bounding box center [560, 174] width 67 height 27
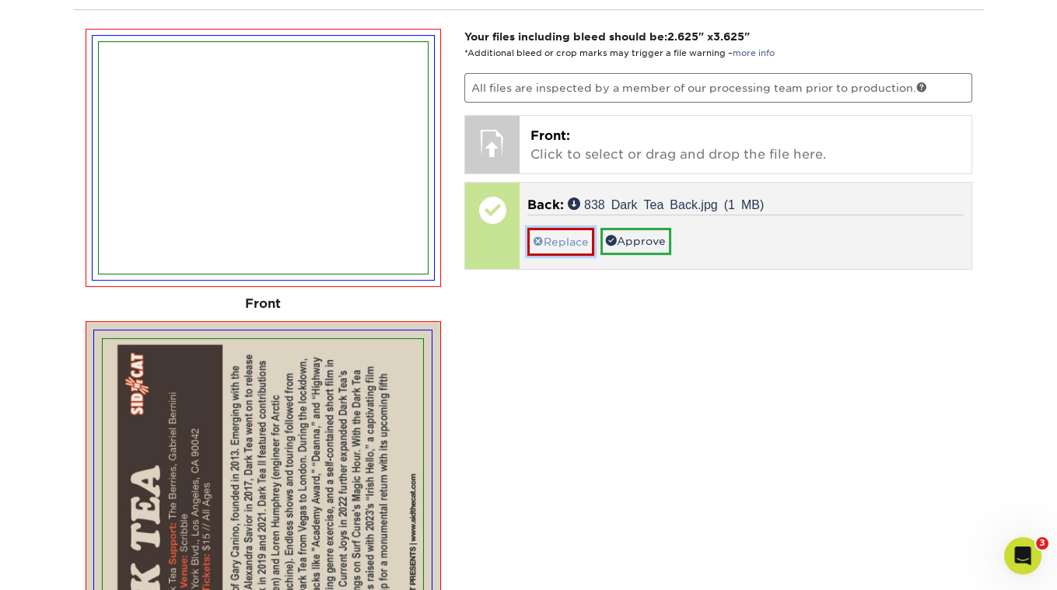
click at [554, 232] on link "Replace" at bounding box center [560, 241] width 67 height 27
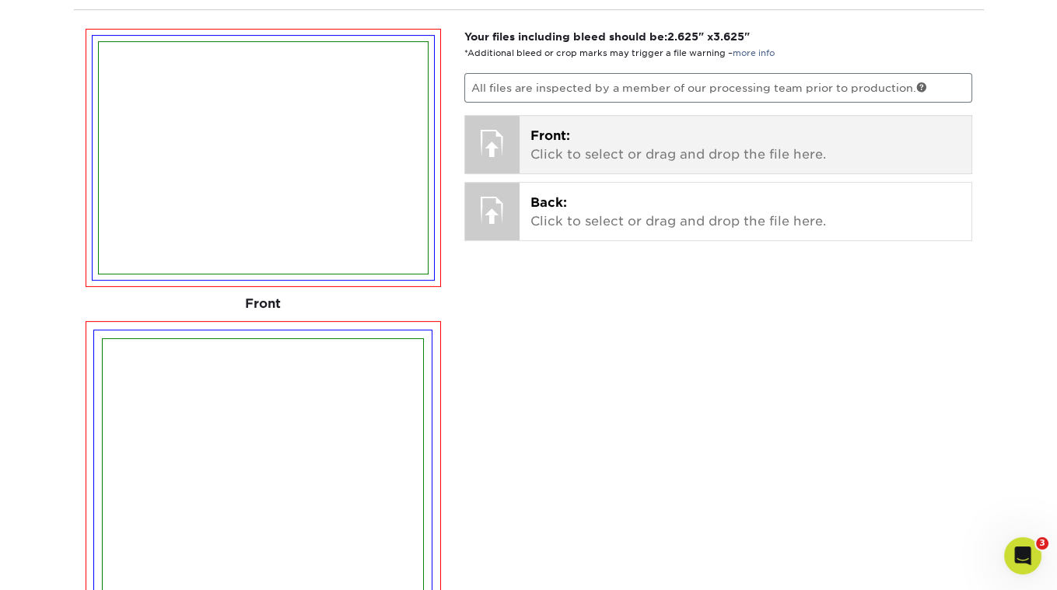
click at [540, 128] on span "Front:" at bounding box center [550, 135] width 40 height 15
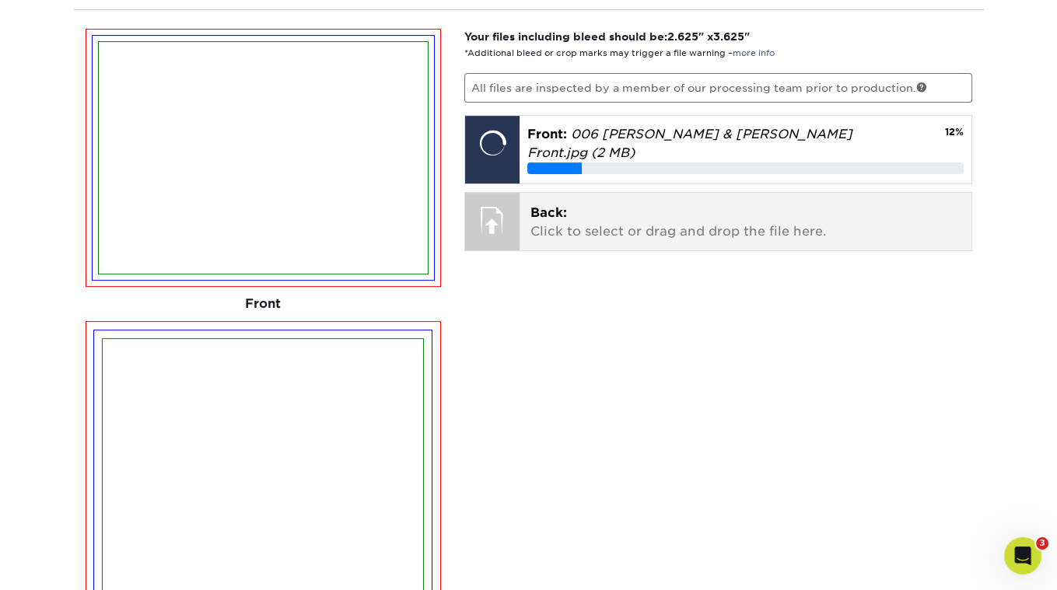
click at [557, 210] on span "Back:" at bounding box center [548, 212] width 37 height 15
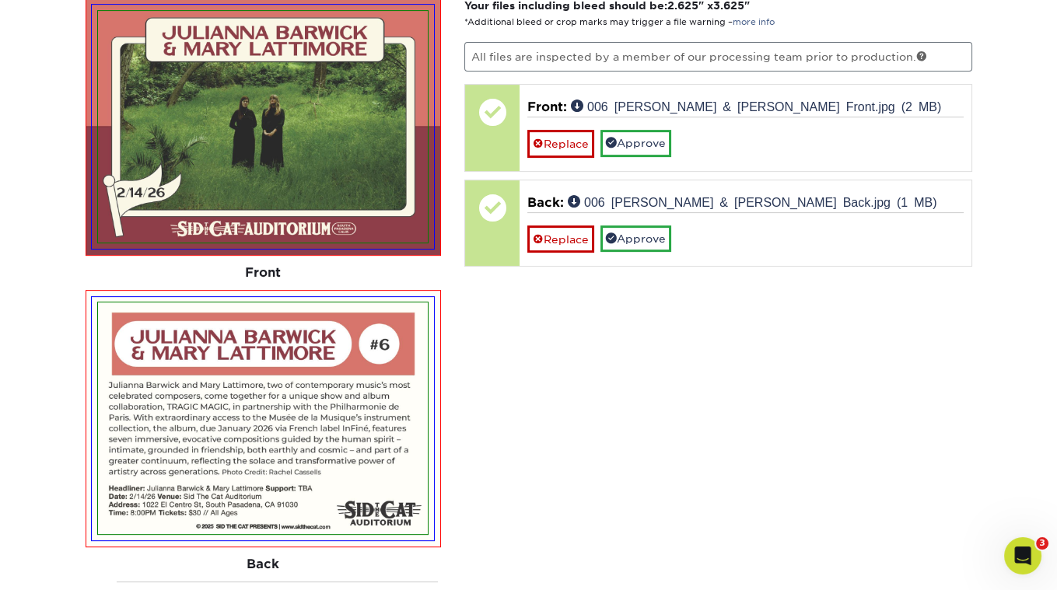
scroll to position [1016, 0]
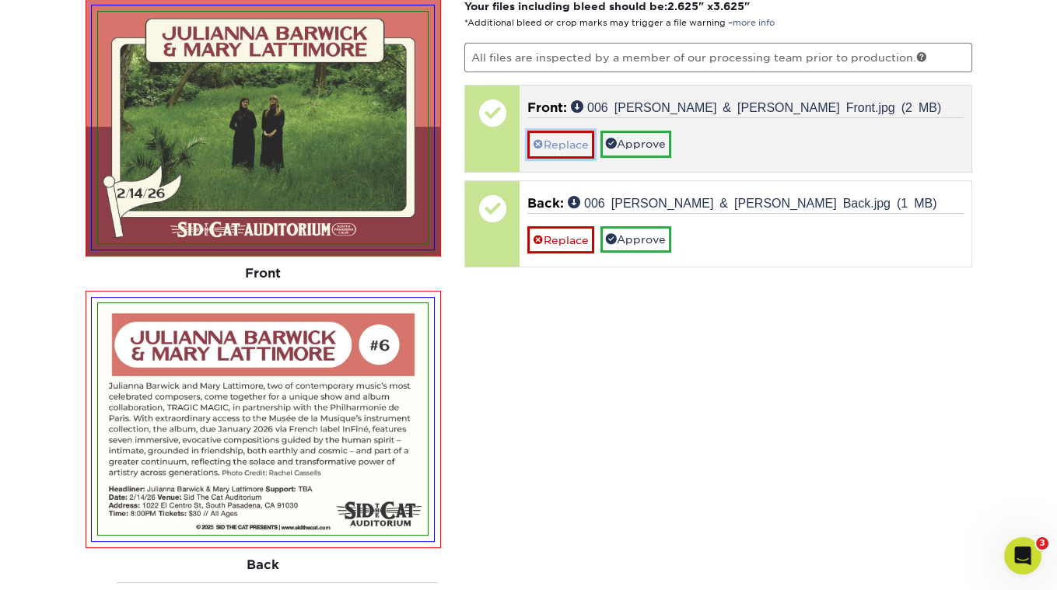
click at [565, 131] on link "Replace" at bounding box center [560, 144] width 67 height 27
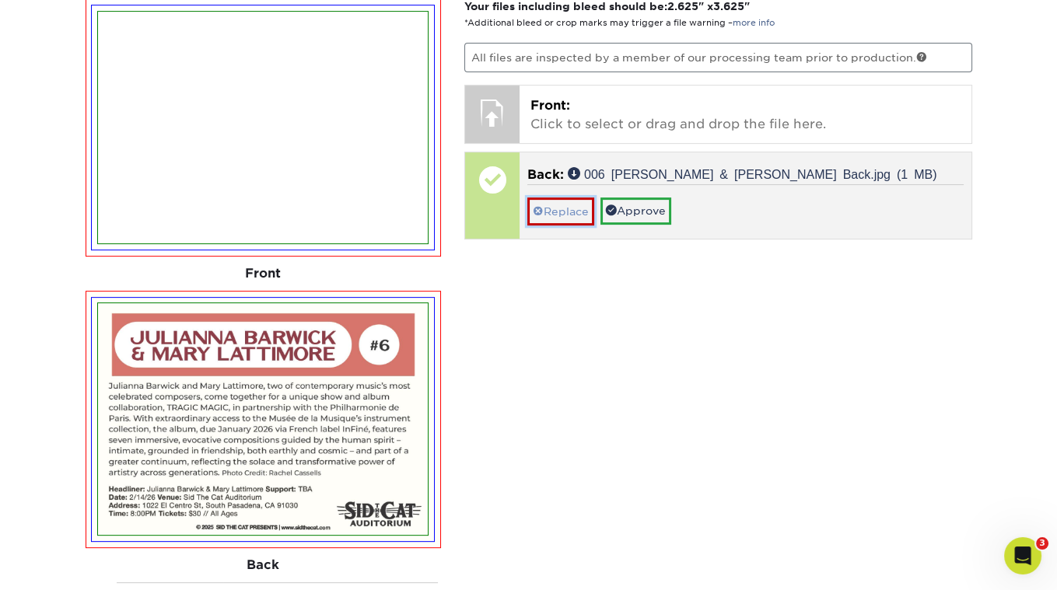
click at [555, 205] on link "Replace" at bounding box center [560, 211] width 67 height 27
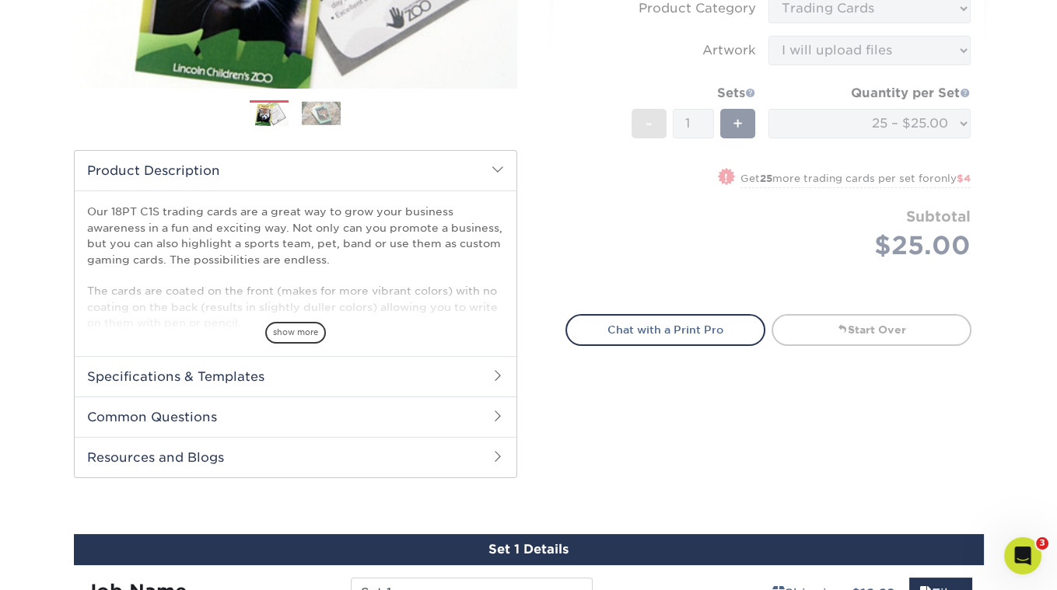
scroll to position [494, 0]
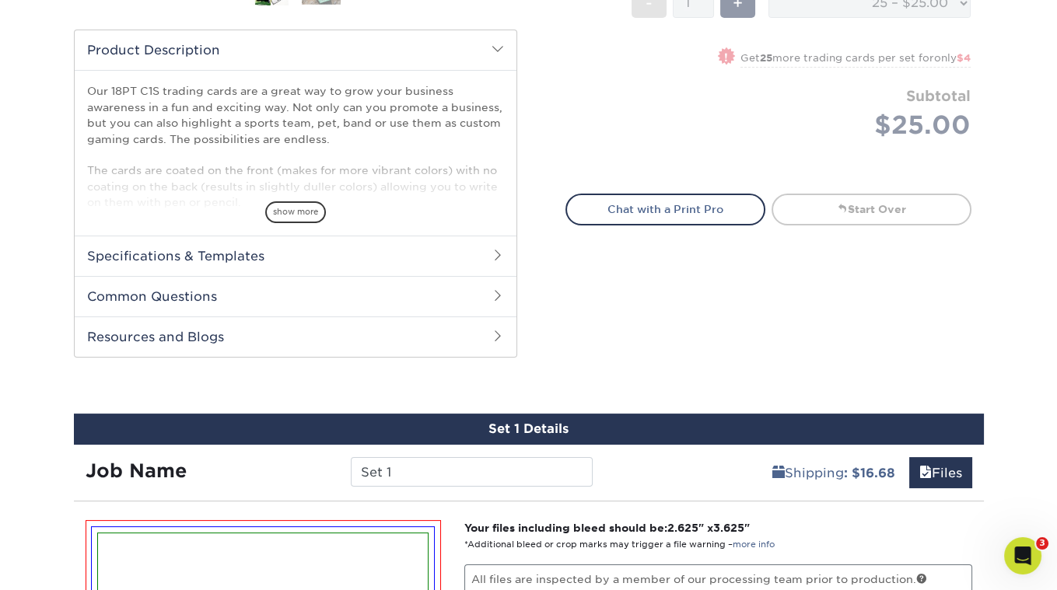
click at [529, 418] on div "Set 1 Details" at bounding box center [529, 429] width 910 height 31
click at [471, 467] on input "Set 1" at bounding box center [472, 472] width 242 height 30
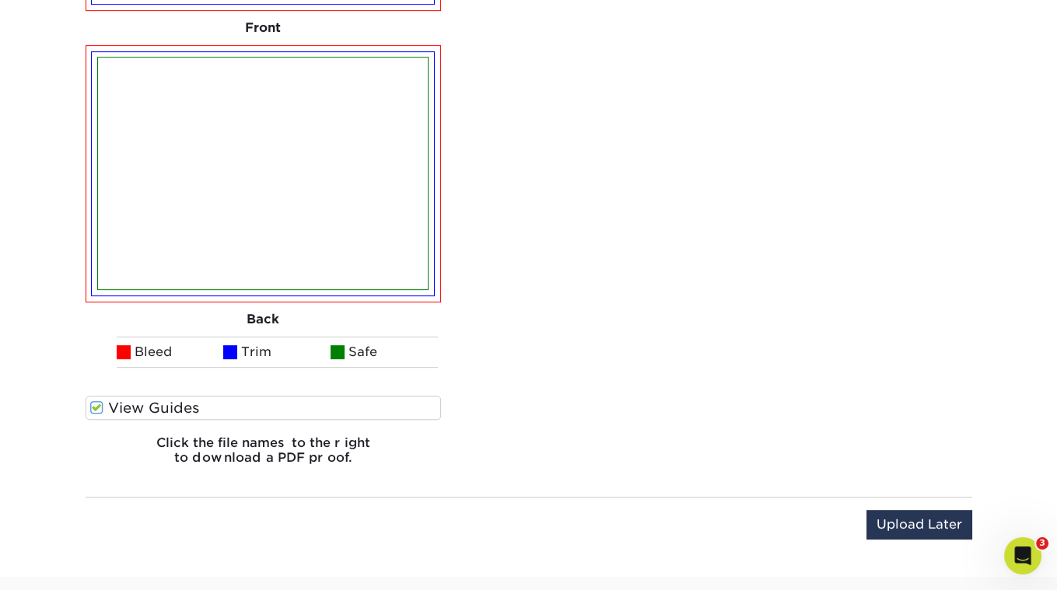
scroll to position [1203, 0]
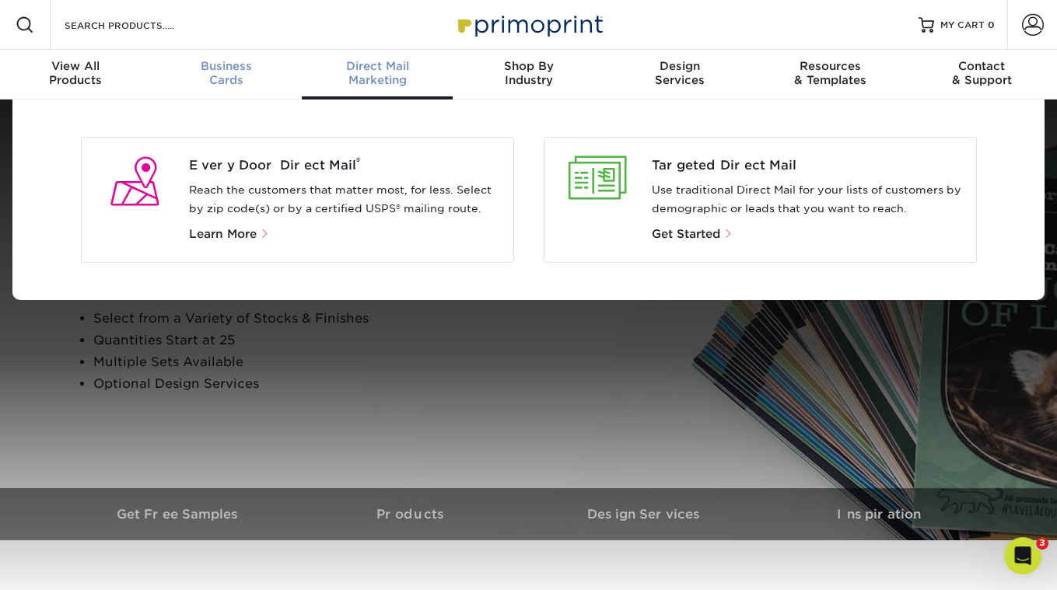
click at [253, 64] on span "Business" at bounding box center [226, 66] width 151 height 14
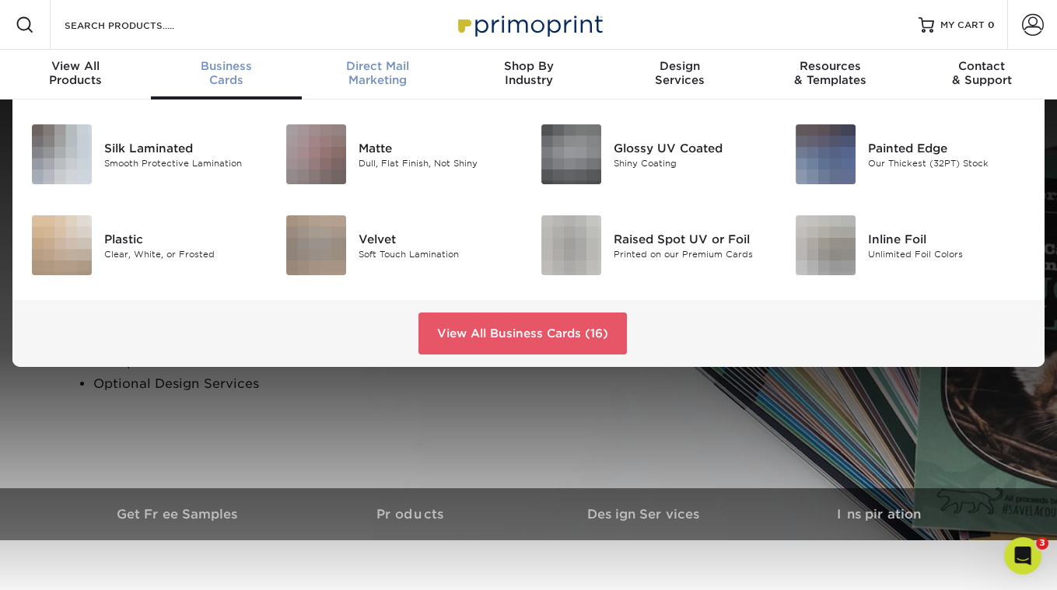
click at [348, 65] on span "Direct Mail" at bounding box center [377, 66] width 151 height 14
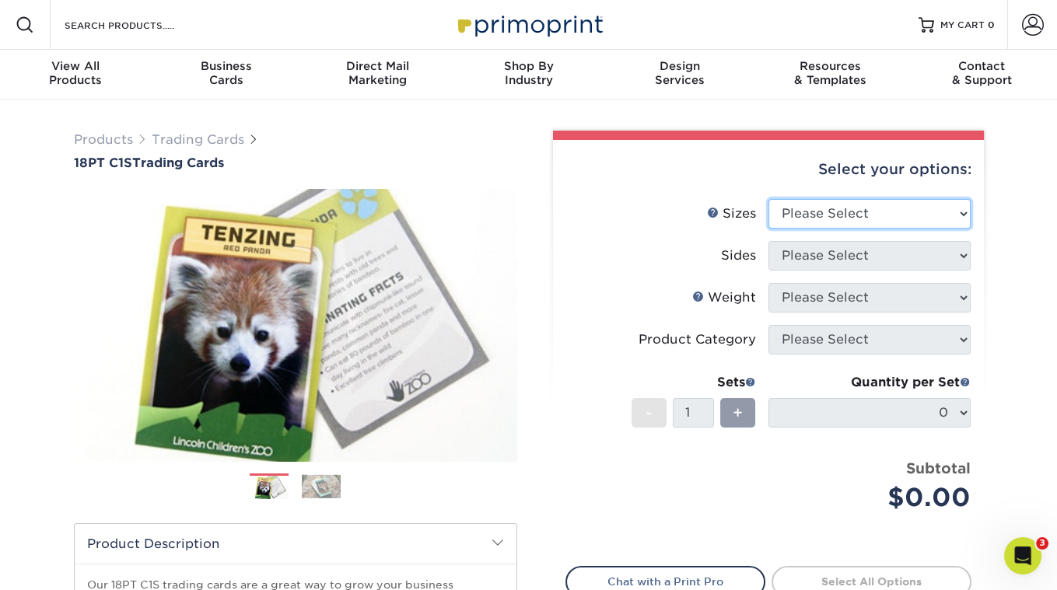
click at [841, 222] on select "Please Select 2.5" x 3.5"" at bounding box center [869, 214] width 202 height 30
select select "2.50x3.50"
click at [768, 199] on select "Please Select 2.5" x 3.5"" at bounding box center [869, 214] width 202 height 30
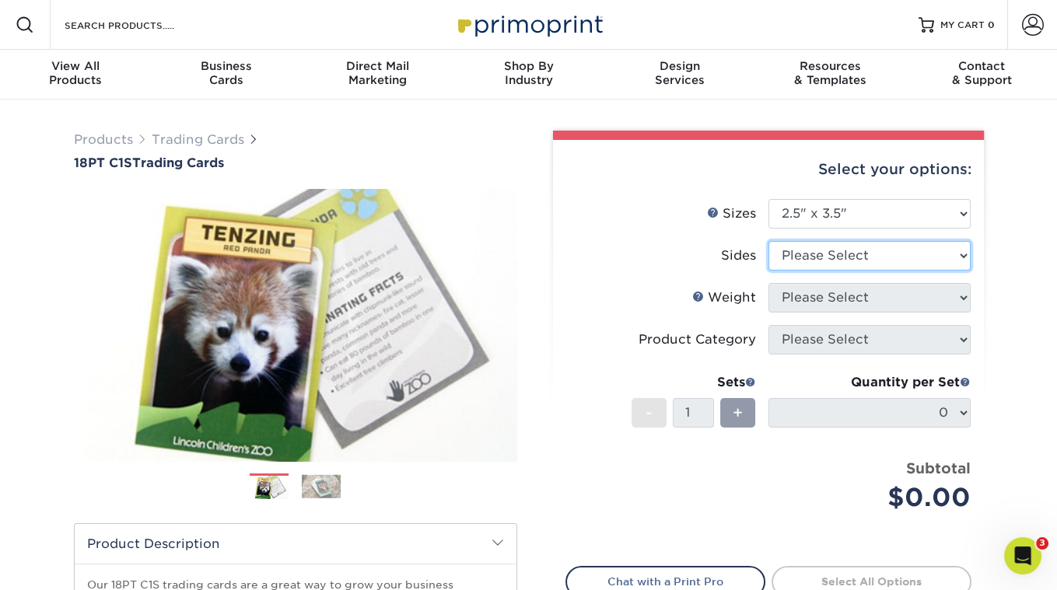
click at [811, 256] on select "Please Select Print Both Sides Print Front Only" at bounding box center [869, 256] width 202 height 30
select select "13abbda7-1d64-4f25-8bb2-c179b224825d"
click at [768, 241] on select "Please Select Print Both Sides Print Front Only" at bounding box center [869, 256] width 202 height 30
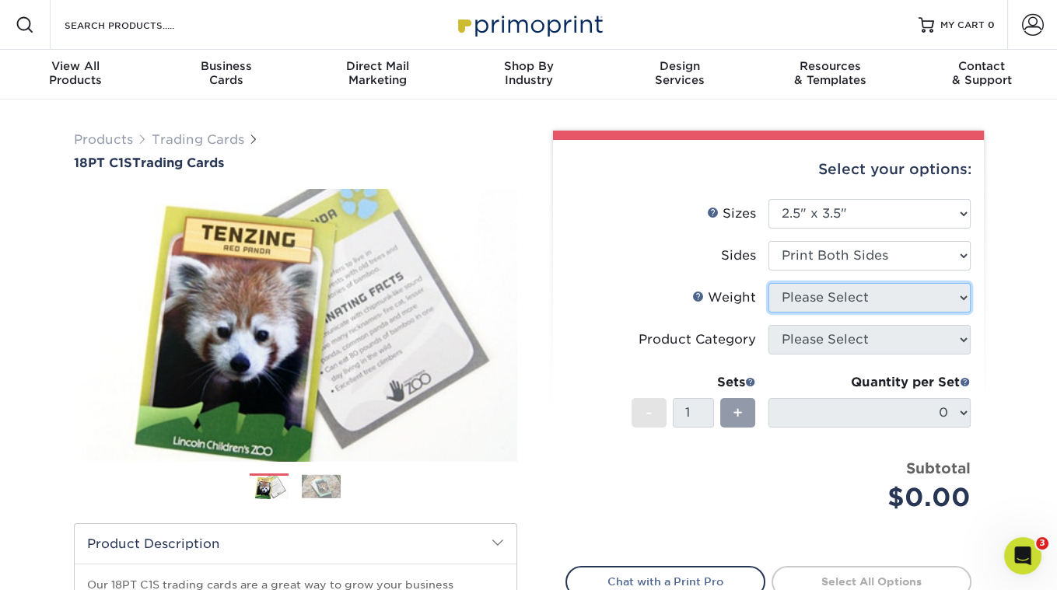
click at [803, 296] on select "Please Select" at bounding box center [869, 298] width 202 height 30
select select "18PTC1S"
click at [768, 283] on select "Please Select 18PT C1S" at bounding box center [869, 298] width 202 height 30
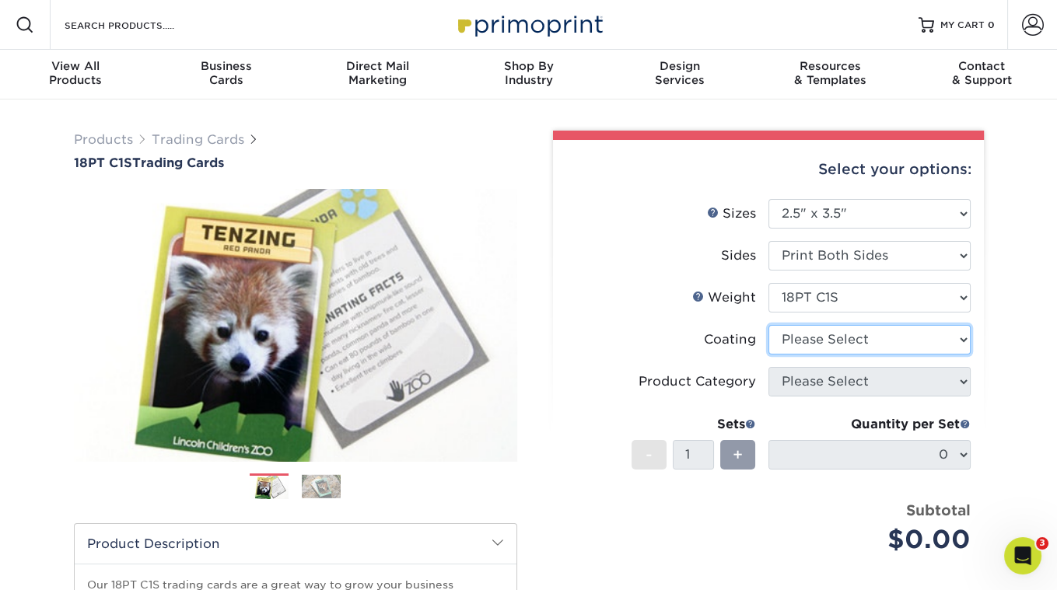
click at [798, 343] on select at bounding box center [869, 340] width 202 height 30
select select "1e8116af-acfc-44b1-83dc-8181aa338834"
click at [768, 325] on select at bounding box center [869, 340] width 202 height 30
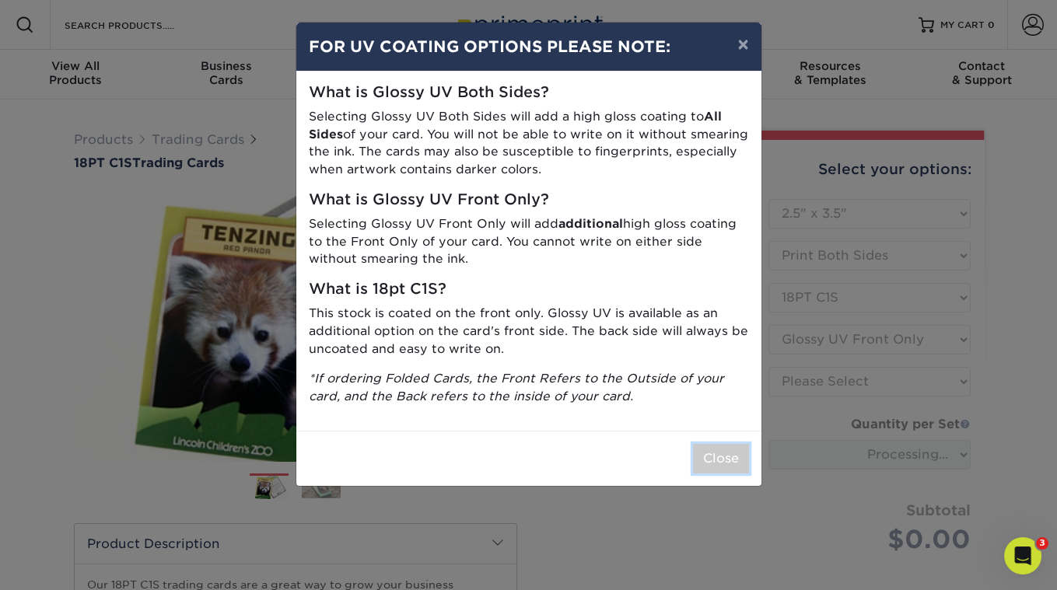
click at [719, 446] on button "Close" at bounding box center [721, 459] width 56 height 30
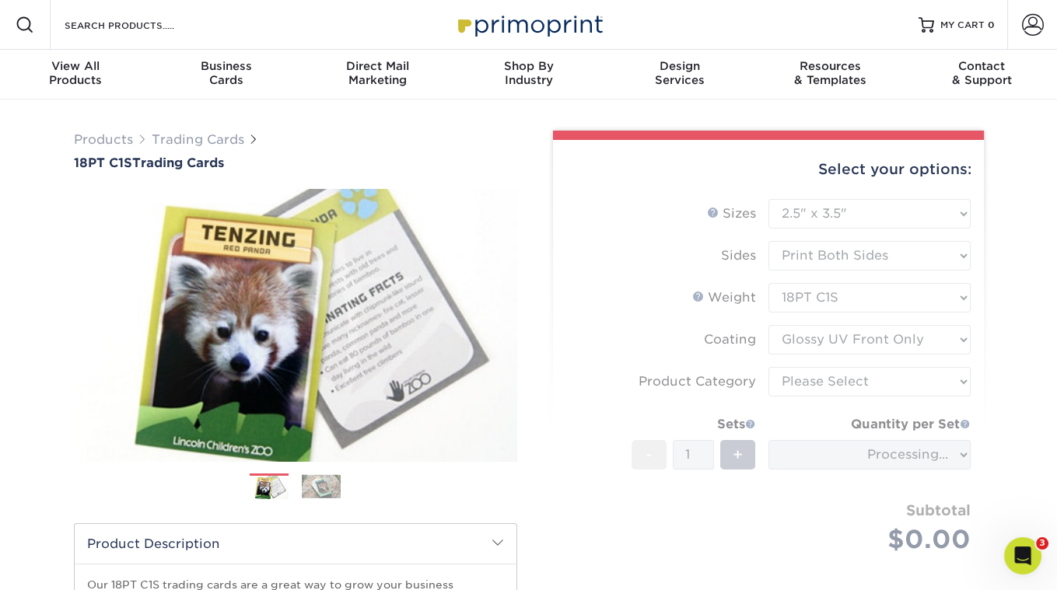
click at [858, 395] on form "Sizes Help Sizes Please Select 2.5" x 3.5" Sides Please Select 18PT C1S" at bounding box center [768, 394] width 406 height 391
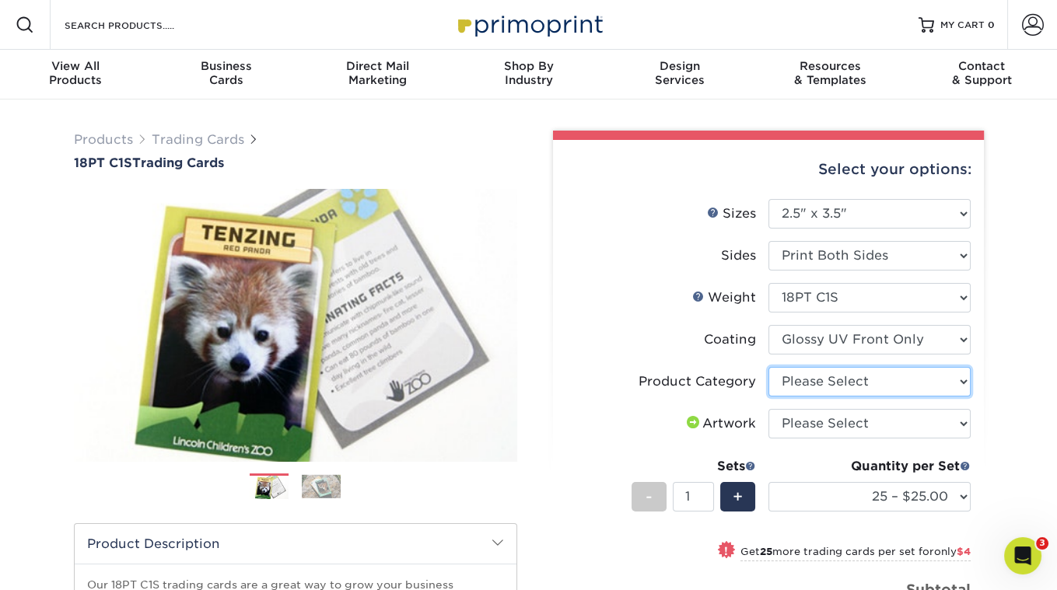
click at [873, 380] on select "Please Select Trading Cards" at bounding box center [869, 382] width 202 height 30
select select "c2f9bce9-36c2-409d-b101-c29d9d031e18"
click at [768, 367] on select "Please Select Trading Cards" at bounding box center [869, 382] width 202 height 30
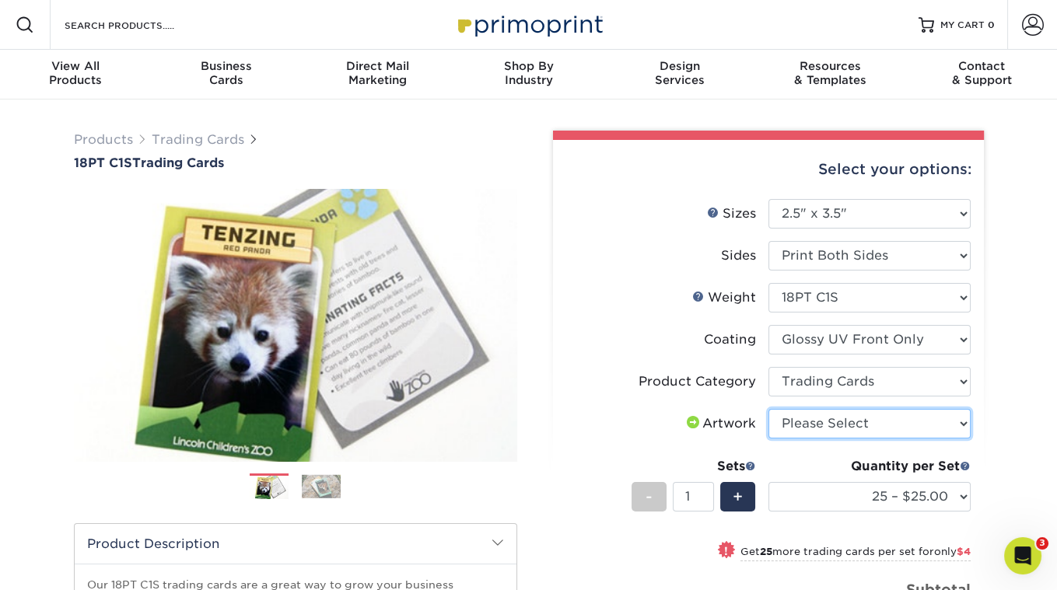
click at [842, 417] on select "Please Select I will upload files I need a design - $100" at bounding box center [869, 424] width 202 height 30
select select "upload"
click at [768, 409] on select "Please Select I will upload files I need a design - $100" at bounding box center [869, 424] width 202 height 30
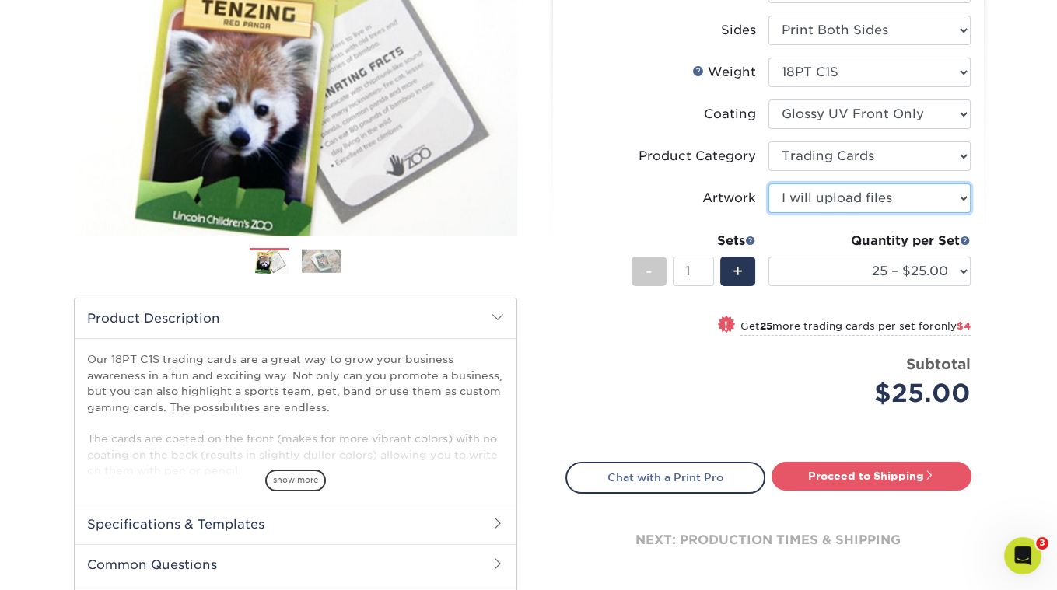
scroll to position [242, 0]
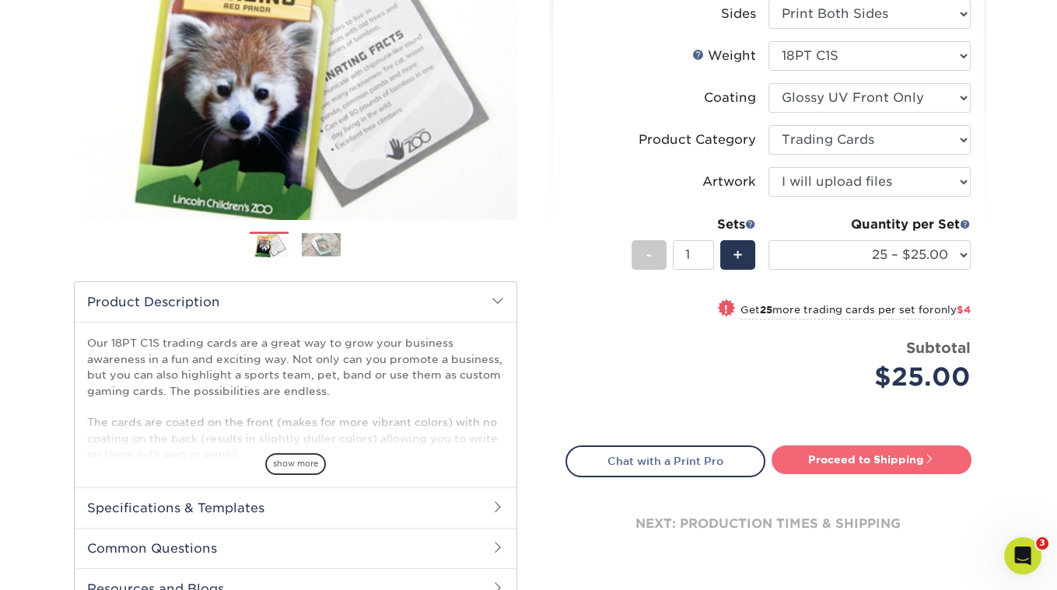
click at [862, 467] on link "Proceed to Shipping" at bounding box center [872, 460] width 200 height 28
type input "Set 1"
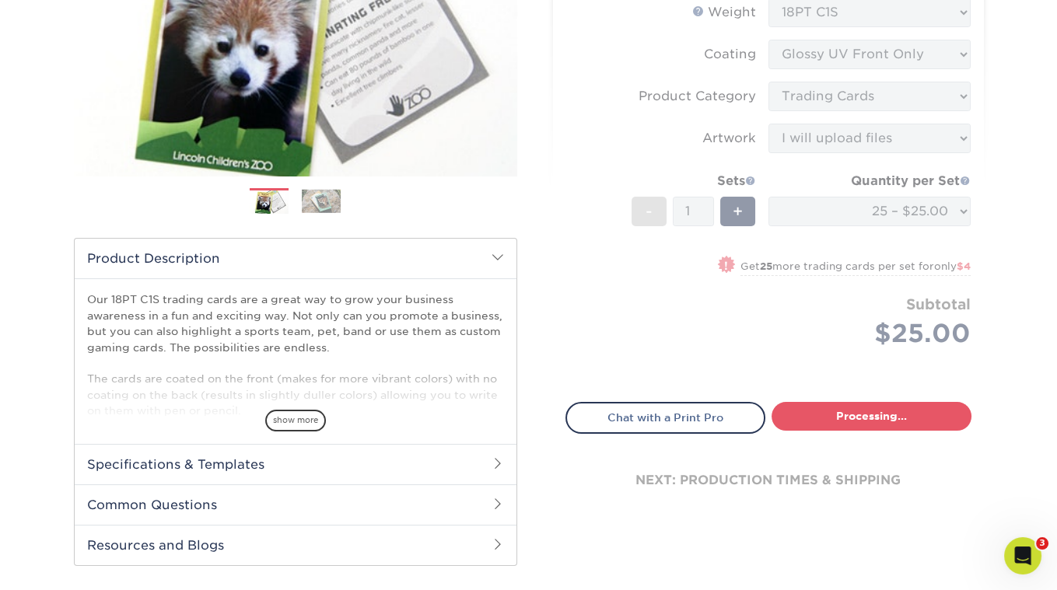
select select "08588386-0599-420e-8c79-4535039915a0"
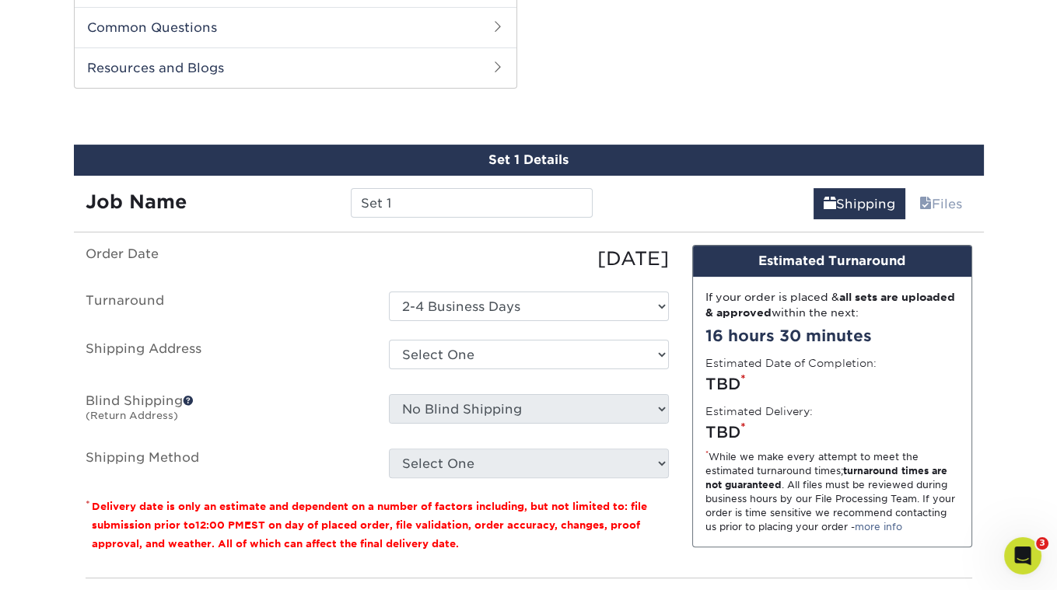
scroll to position [772, 0]
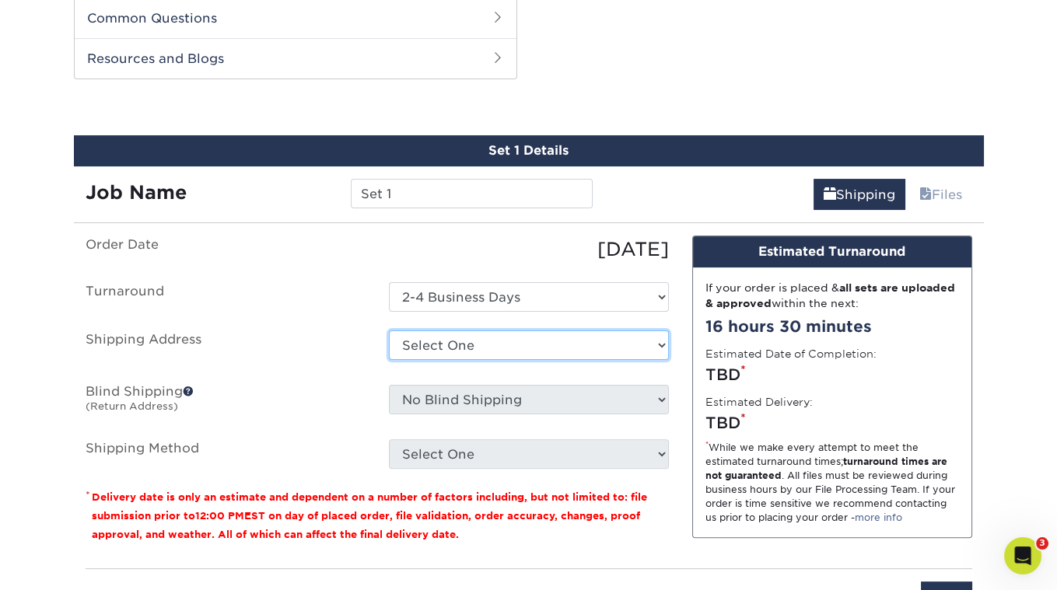
click at [452, 335] on select "Select One Sid The Cat Presents + Add New Address - Login" at bounding box center [529, 346] width 280 height 30
select select "286966"
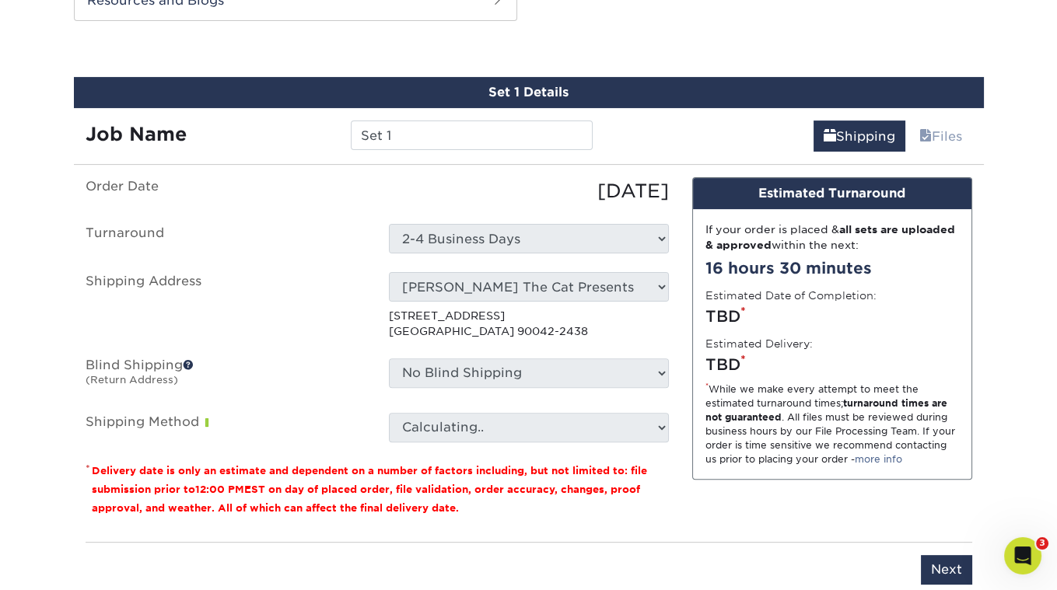
scroll to position [832, 0]
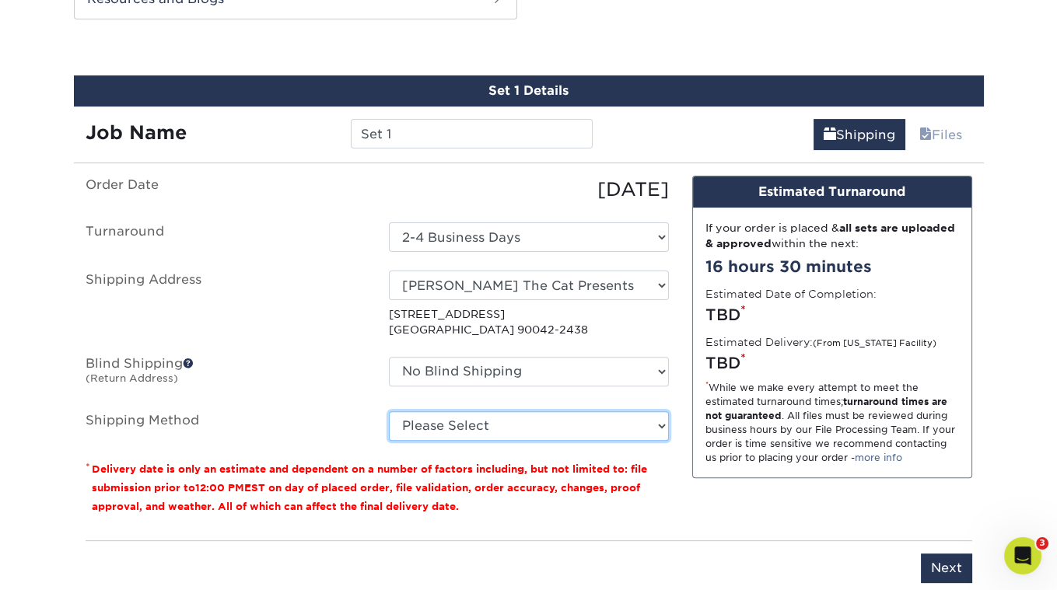
click at [660, 420] on select "Please Select 3 Day Shipping Service (+$16.68) Ground Shipping (+$16.91) 2 Day …" at bounding box center [529, 426] width 280 height 30
select select "12"
click at [389, 411] on select "Please Select 3 Day Shipping Service (+$16.68) Ground Shipping (+$16.91) 2 Day …" at bounding box center [529, 426] width 280 height 30
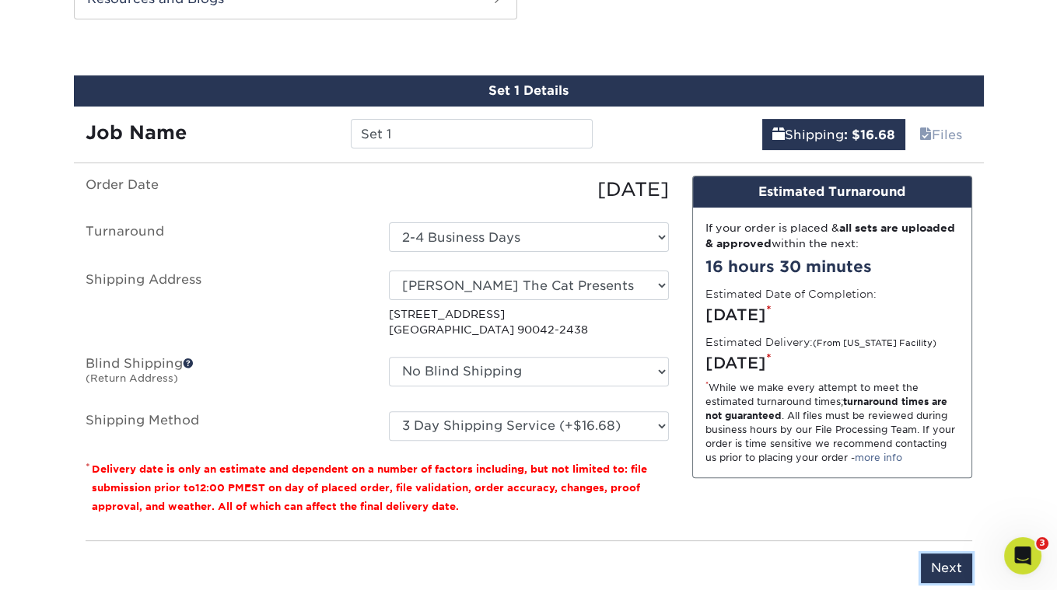
click at [929, 554] on input "Next" at bounding box center [946, 569] width 51 height 30
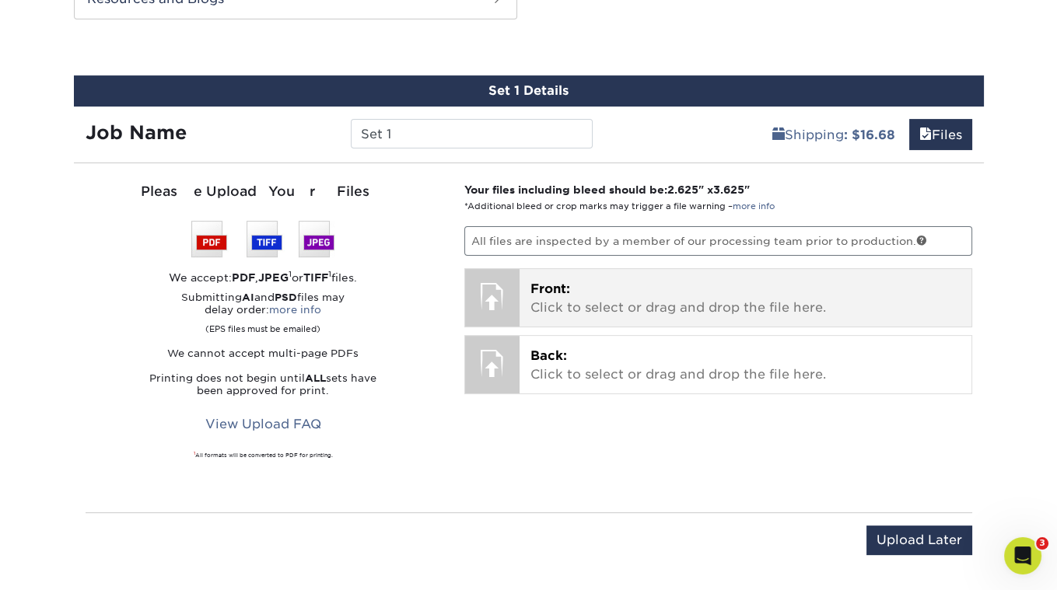
click at [555, 282] on span "Front:" at bounding box center [550, 289] width 40 height 15
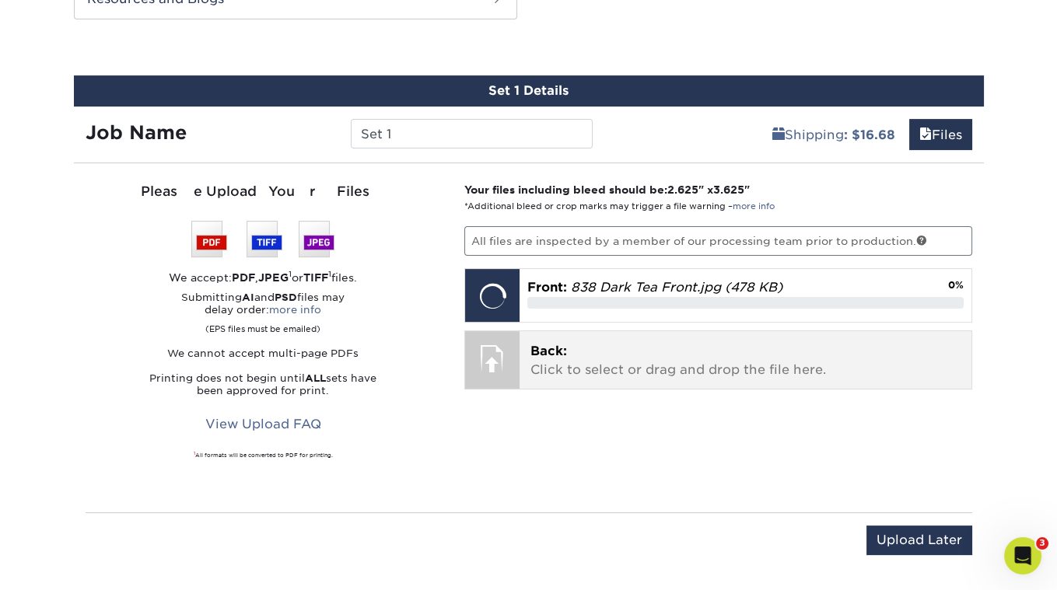
click at [554, 347] on span "Back:" at bounding box center [548, 351] width 37 height 15
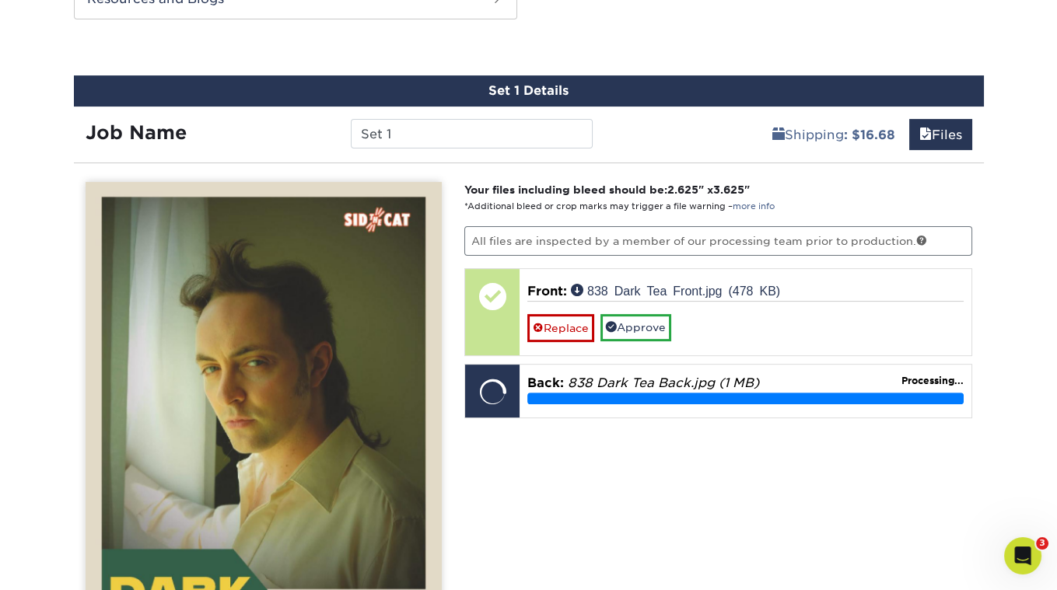
scroll to position [855, 0]
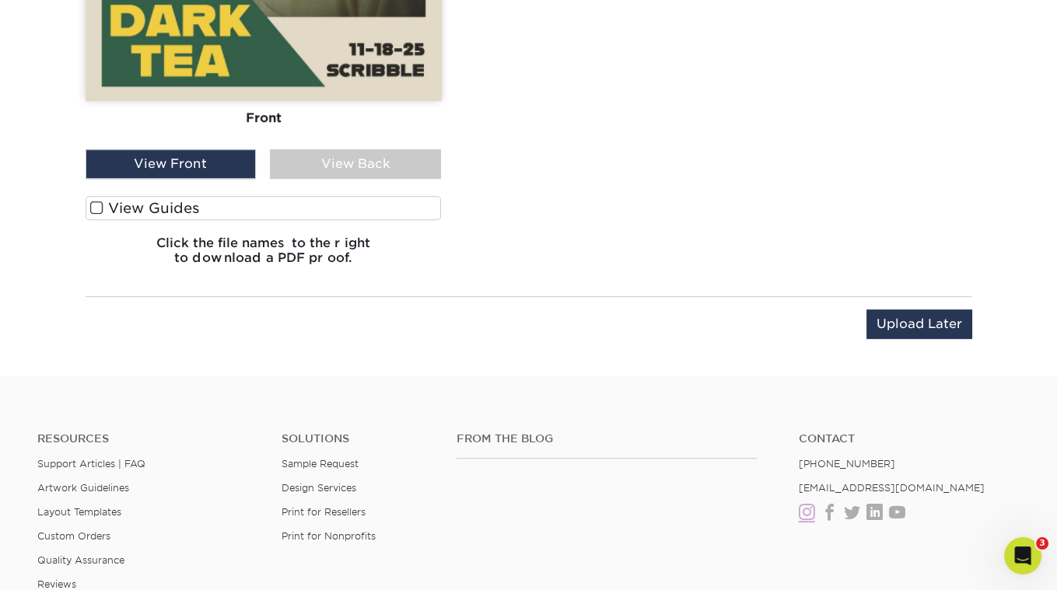
click at [96, 205] on span at bounding box center [96, 208] width 13 height 15
click at [0, 0] on input "View Guides" at bounding box center [0, 0] width 0 height 0
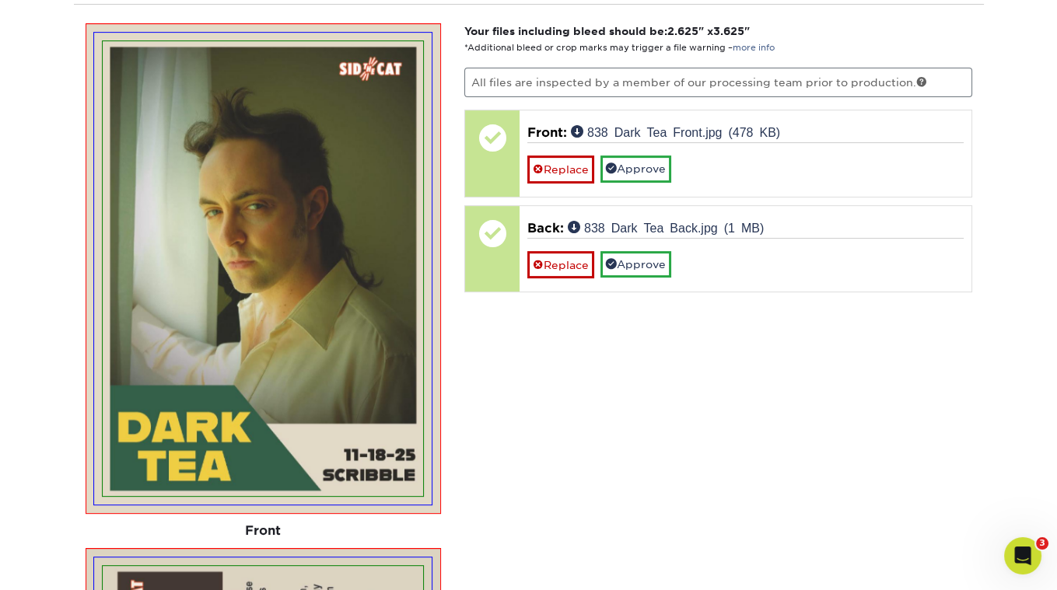
scroll to position [856, 0]
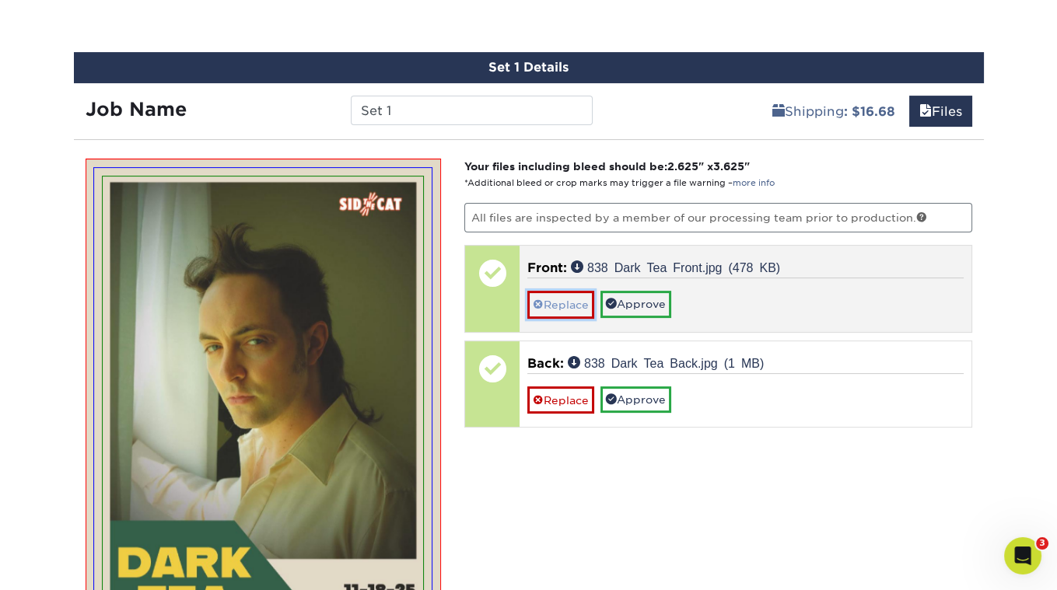
click at [573, 298] on link "Replace" at bounding box center [560, 304] width 67 height 27
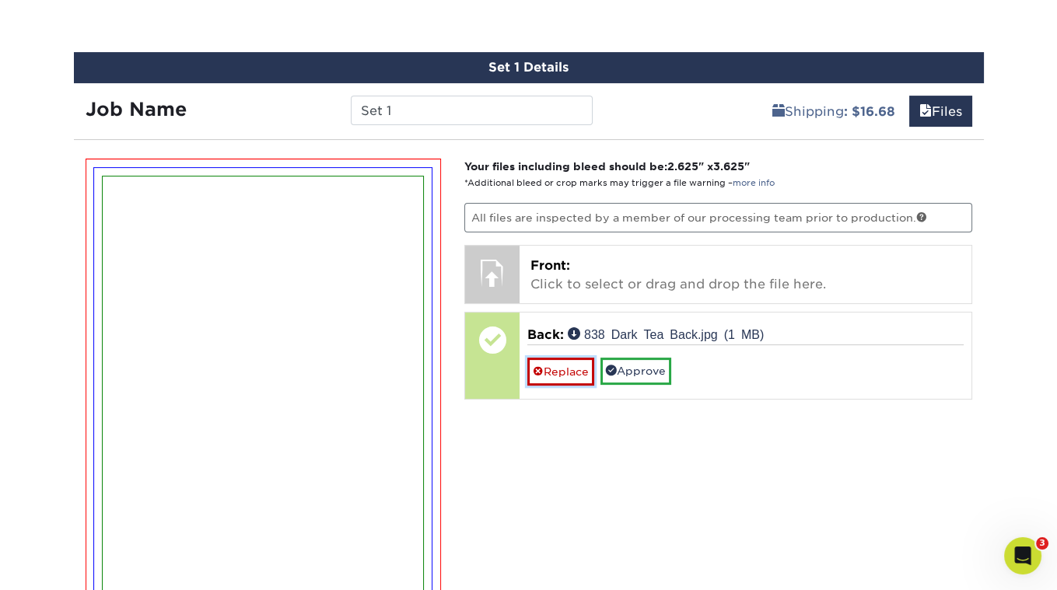
click at [554, 367] on link "Replace" at bounding box center [560, 371] width 67 height 27
